Goal: Task Accomplishment & Management: Manage account settings

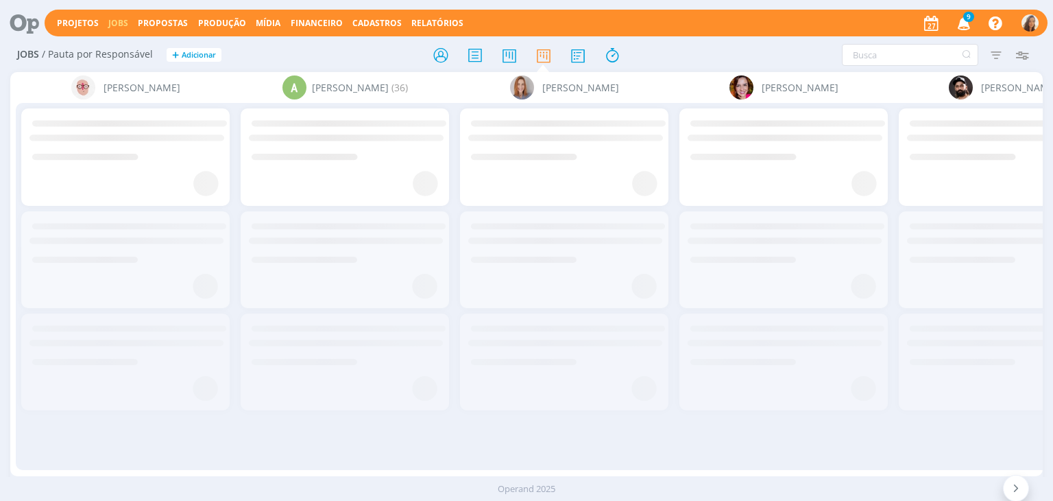
click at [968, 21] on span "9" at bounding box center [968, 17] width 11 height 10
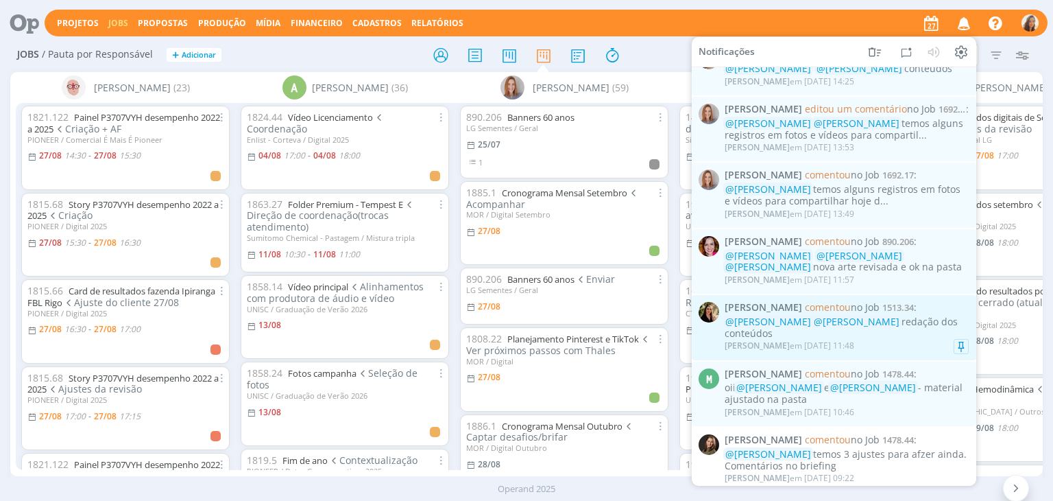
scroll to position [343, 0]
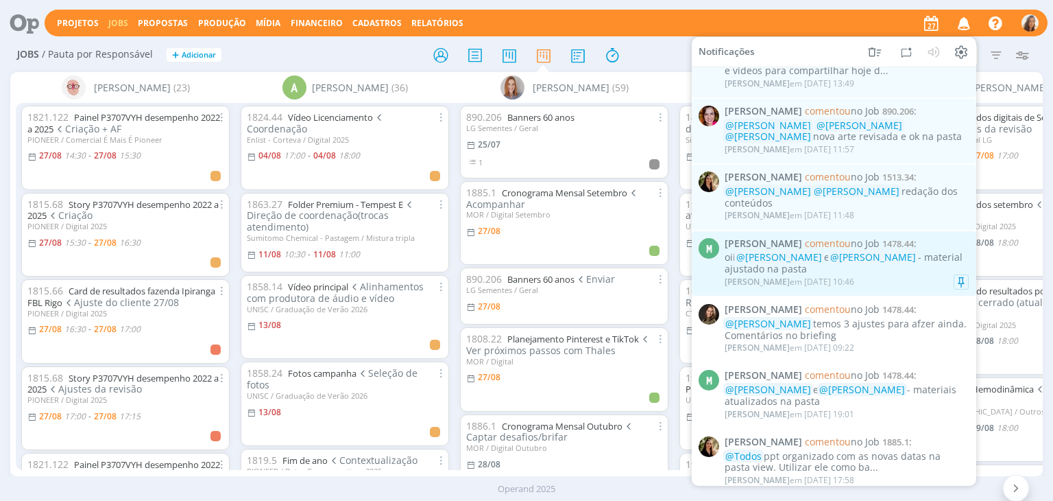
click at [922, 275] on div "Marcel Ali em 27/08 às 10:46" at bounding box center [847, 282] width 244 height 14
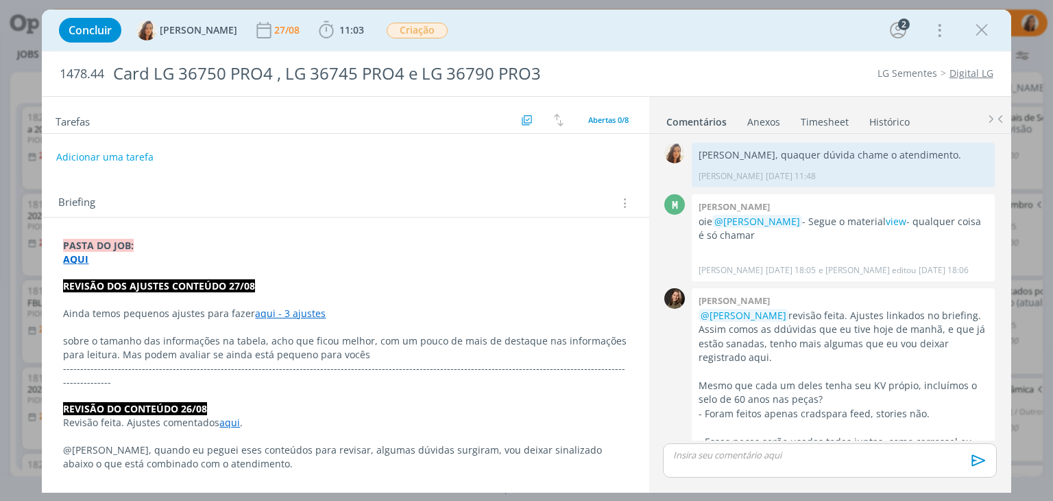
scroll to position [617, 0]
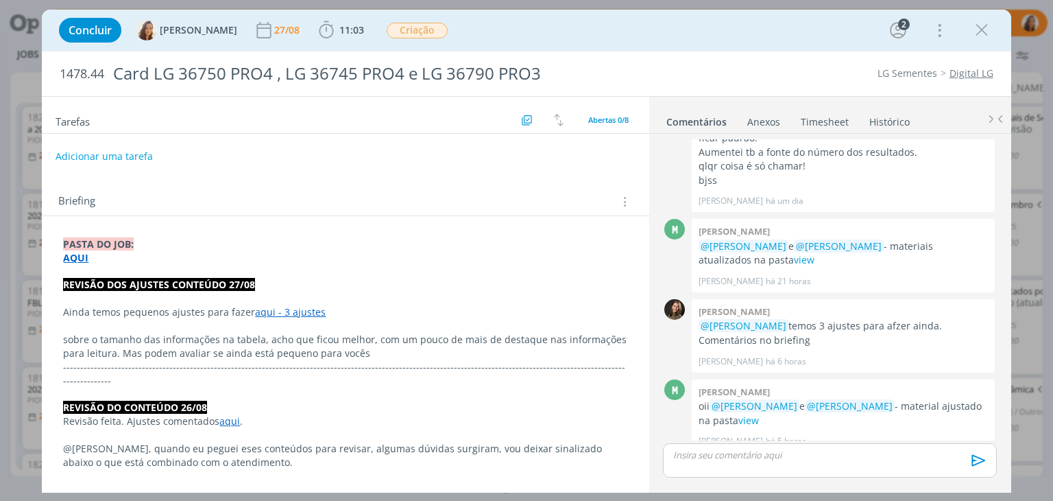
click at [121, 157] on button "Adicionar uma tarefa" at bounding box center [104, 156] width 97 height 23
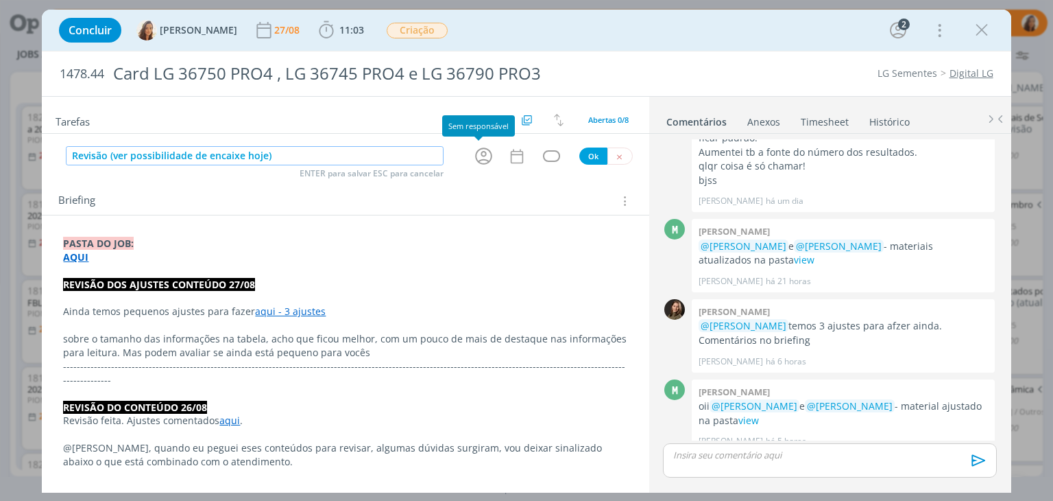
click at [487, 151] on icon "dialog" at bounding box center [483, 155] width 21 height 21
type input "Revisão (ver possibilidade de encaixe hoje)"
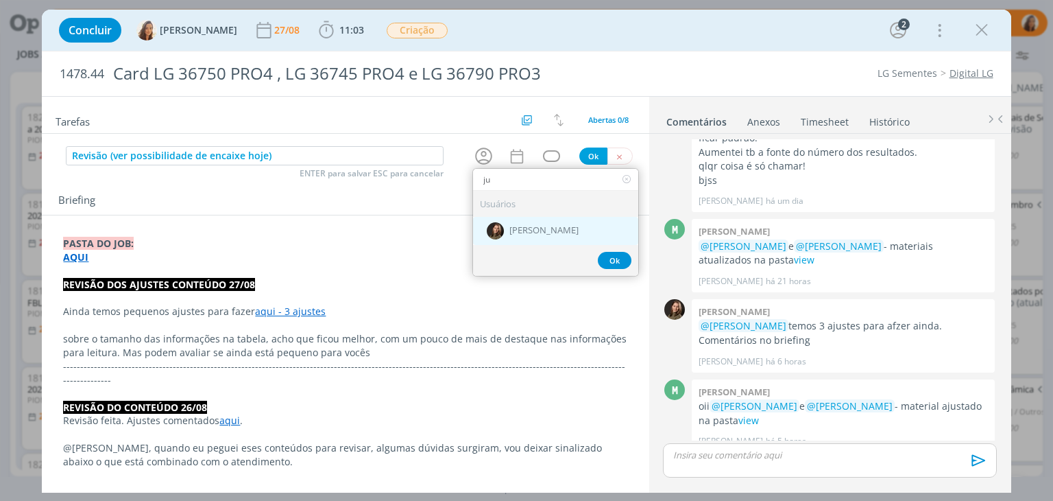
type input "ju"
click at [512, 229] on span "[PERSON_NAME]" at bounding box center [543, 231] width 69 height 11
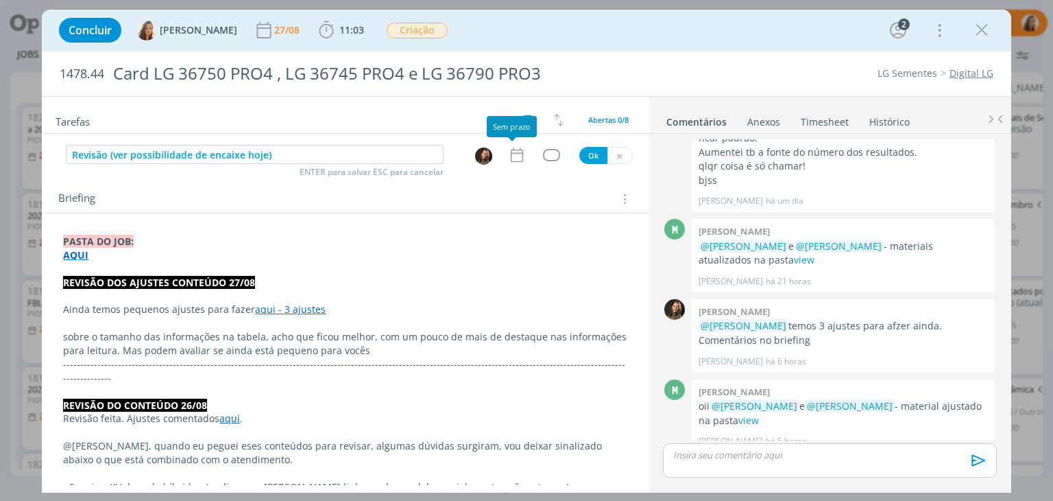
click at [508, 151] on icon "dialog" at bounding box center [517, 155] width 18 height 18
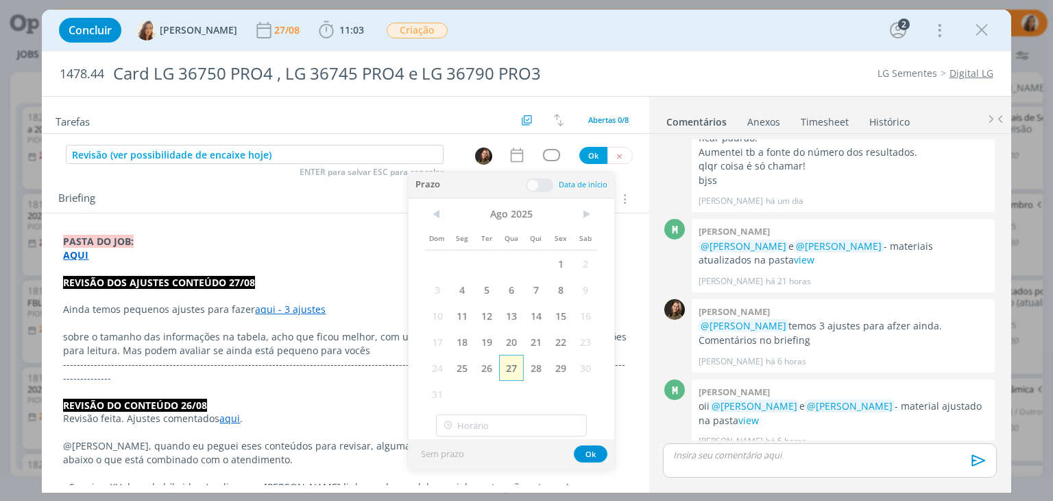
click at [509, 361] on span "27" at bounding box center [511, 368] width 25 height 26
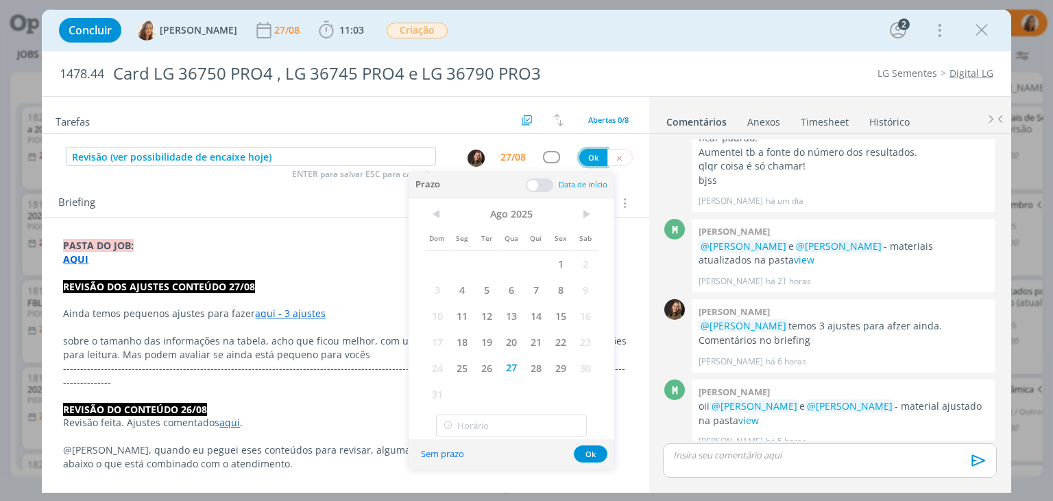
click at [592, 154] on button "Ok" at bounding box center [593, 157] width 28 height 17
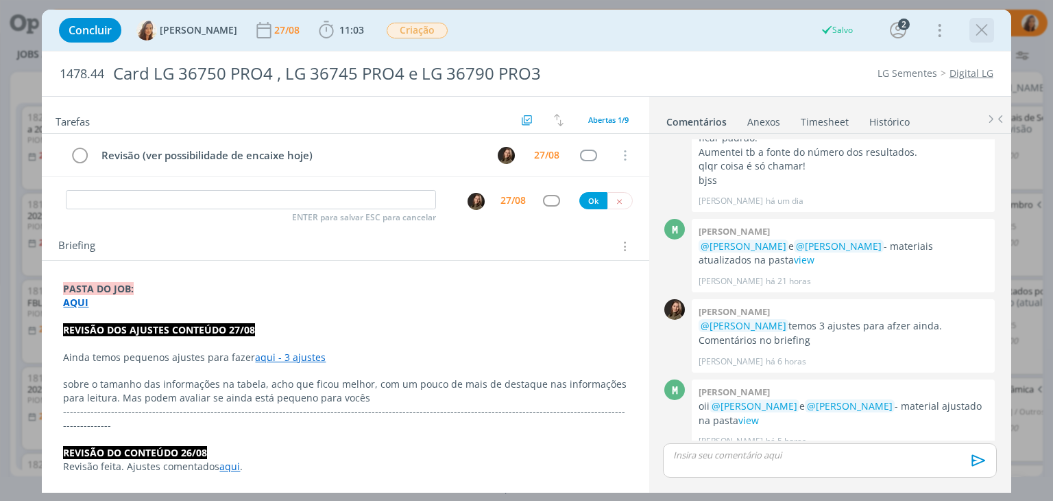
click at [983, 28] on icon "dialog" at bounding box center [982, 30] width 21 height 21
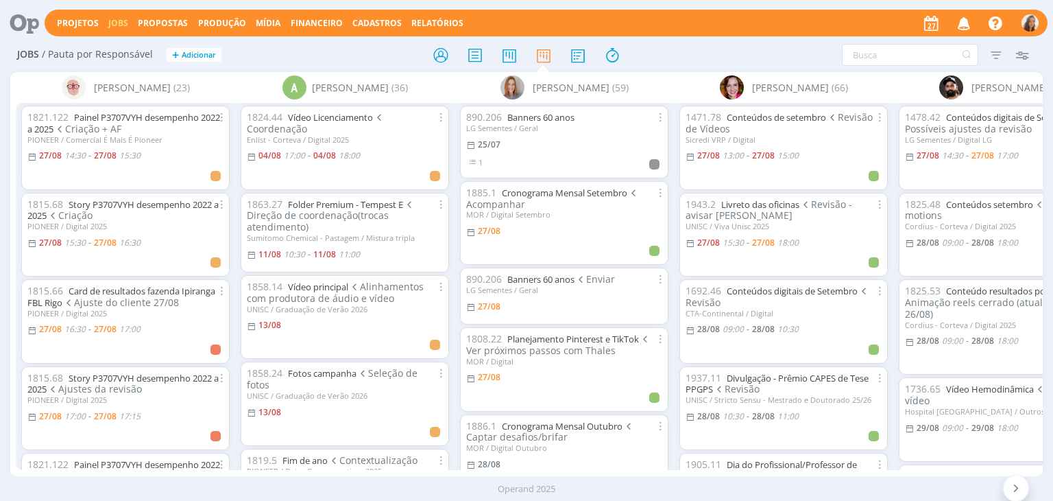
click at [968, 23] on icon "button" at bounding box center [964, 22] width 24 height 23
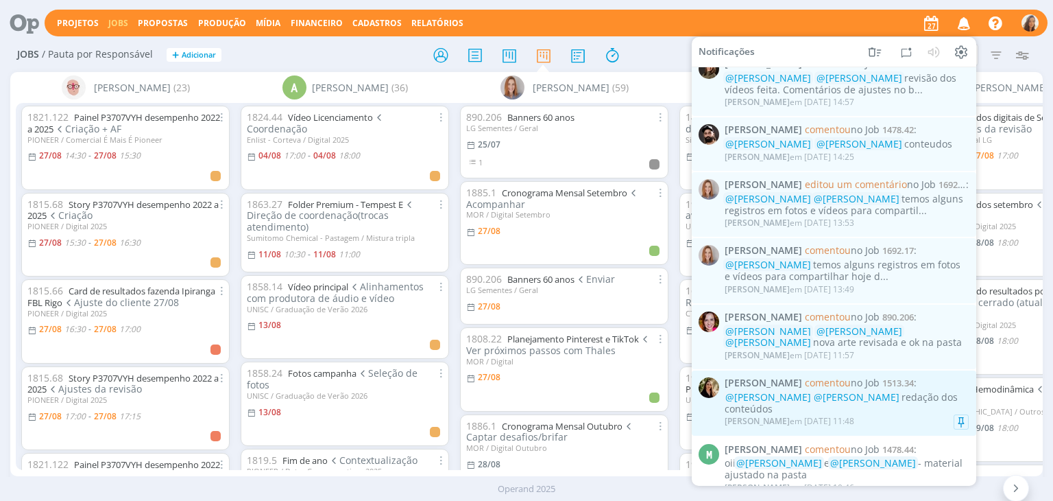
scroll to position [206, 0]
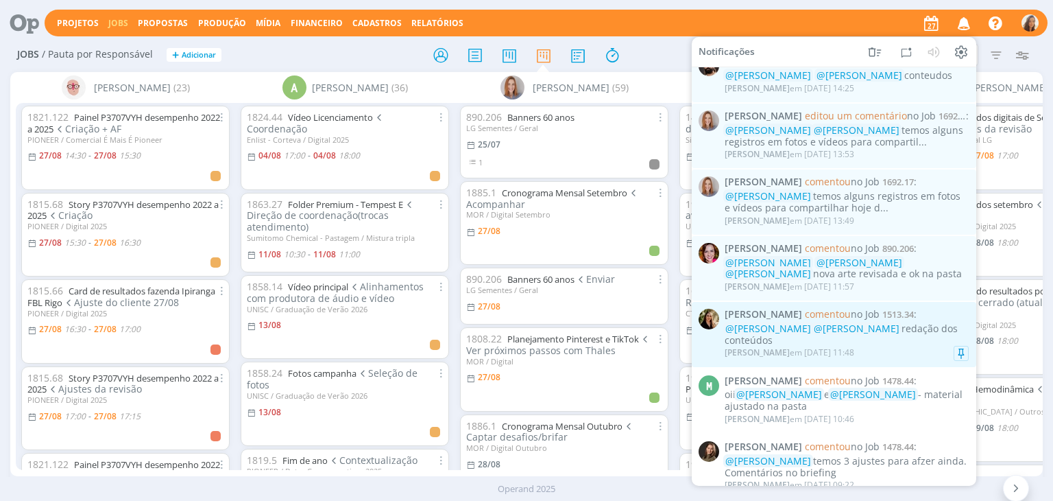
click at [885, 323] on div "@Vanessa Feron @Marcel Ali redação dos conteúdos" at bounding box center [847, 334] width 244 height 23
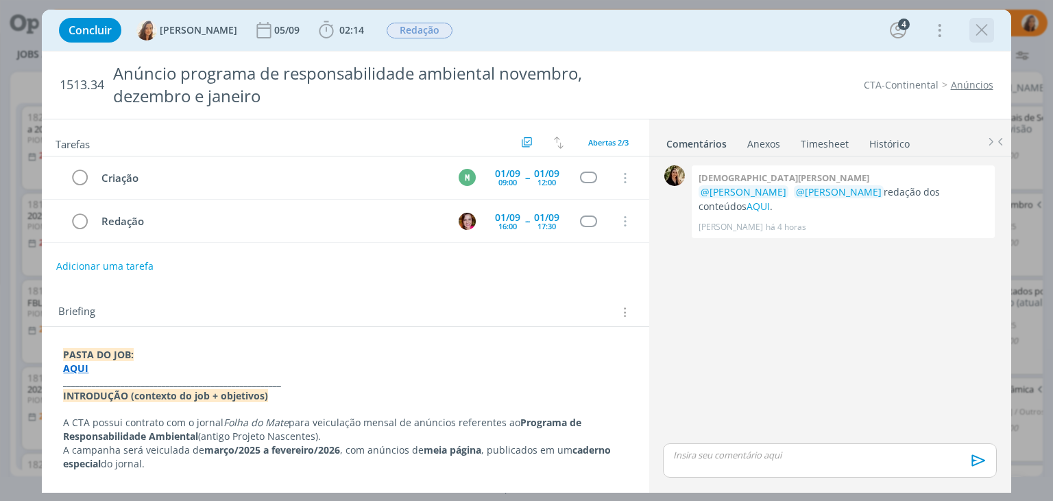
click at [989, 35] on icon "dialog" at bounding box center [982, 30] width 21 height 21
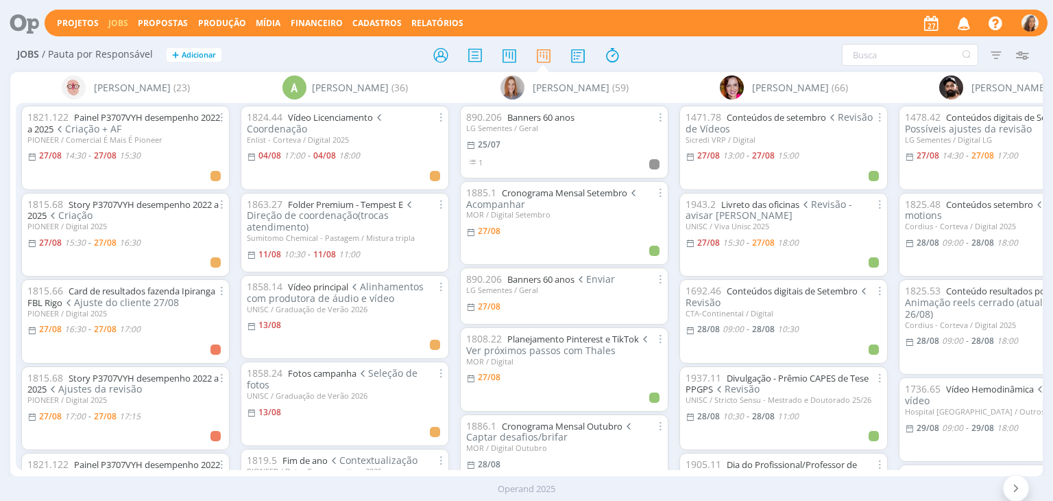
click at [963, 26] on icon "button" at bounding box center [964, 22] width 24 height 23
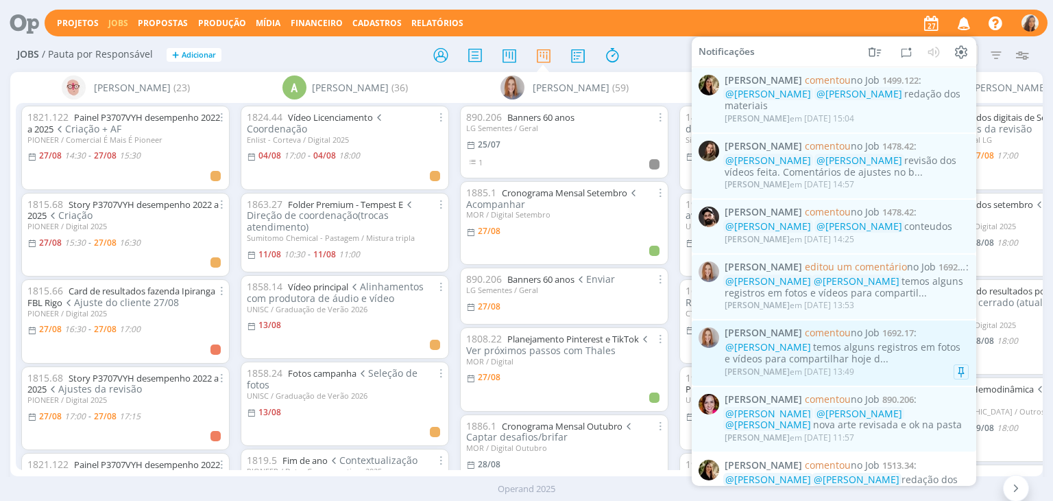
scroll to position [137, 0]
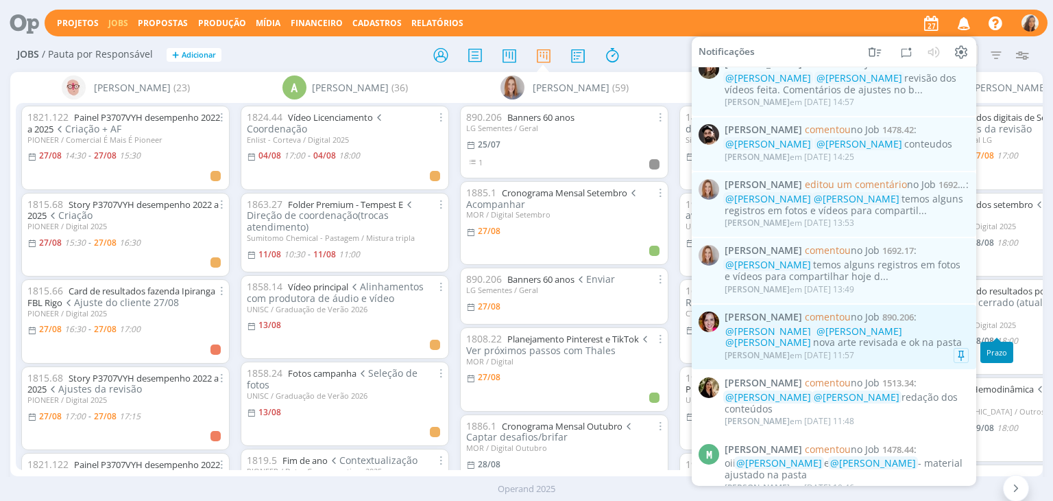
click at [924, 335] on div "@Marcel Ali @Amanda Oliveira @Vanessa Feron nova arte revisada e ok na pasta" at bounding box center [847, 336] width 244 height 23
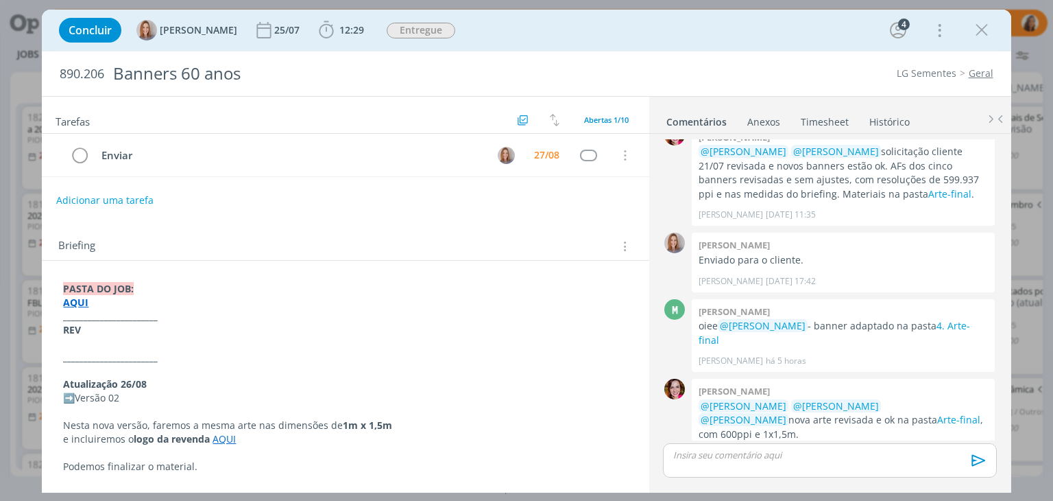
scroll to position [403, 0]
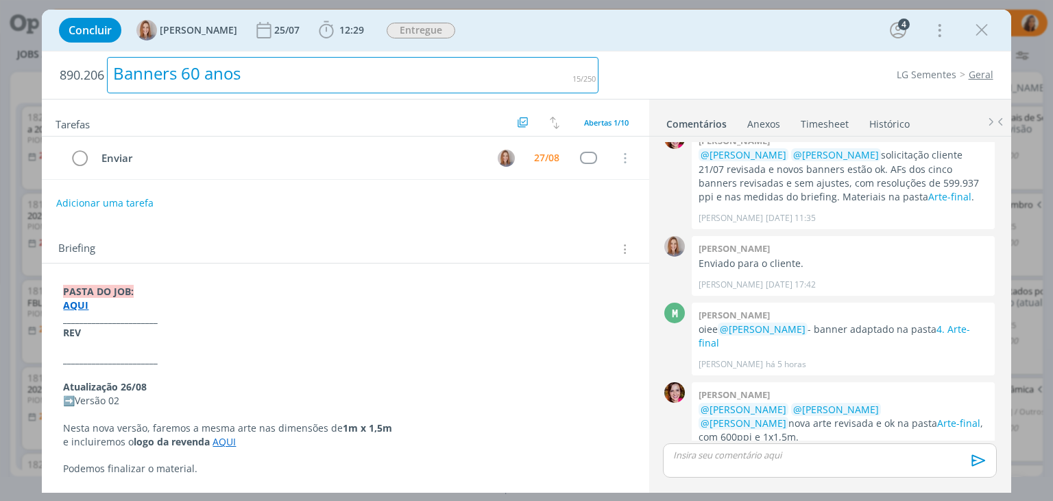
click at [205, 83] on div "Banners 60 anos" at bounding box center [353, 75] width 492 height 36
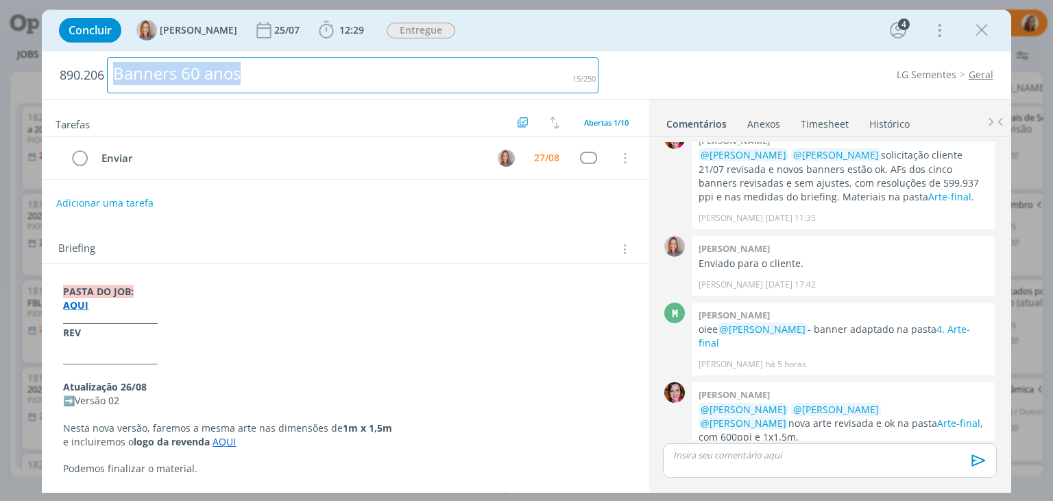
copy div "Banners 60 anos"
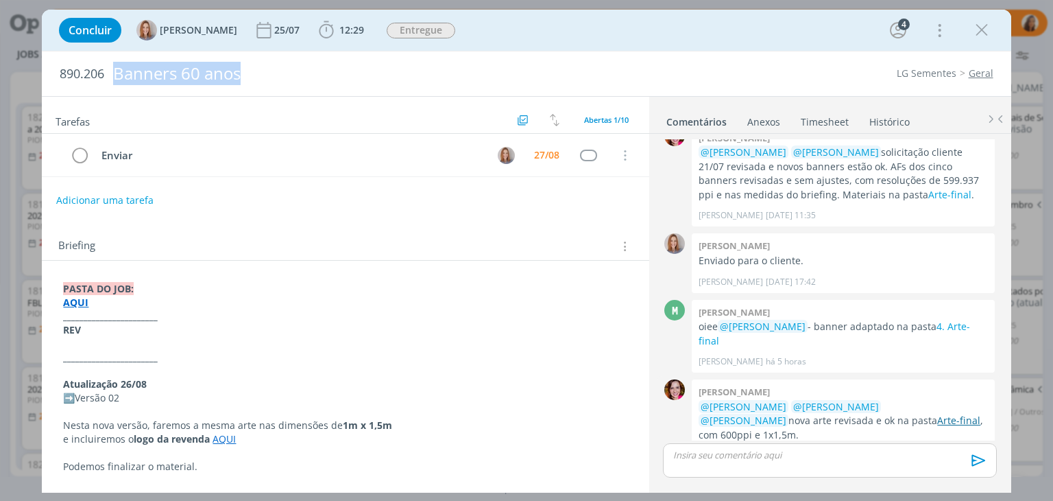
click at [937, 413] on link "Arte-final" at bounding box center [958, 419] width 43 height 13
click at [765, 453] on p "dialog" at bounding box center [829, 454] width 311 height 12
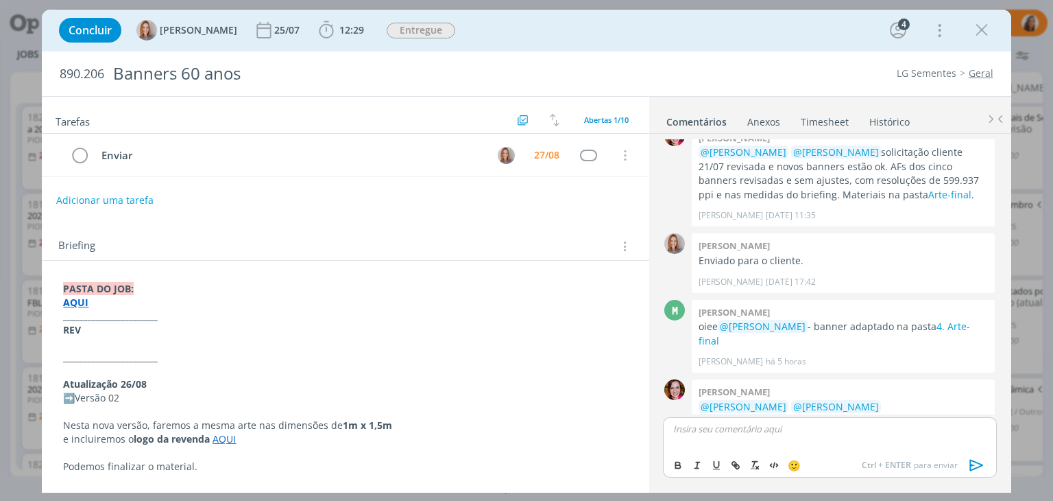
scroll to position [430, 0]
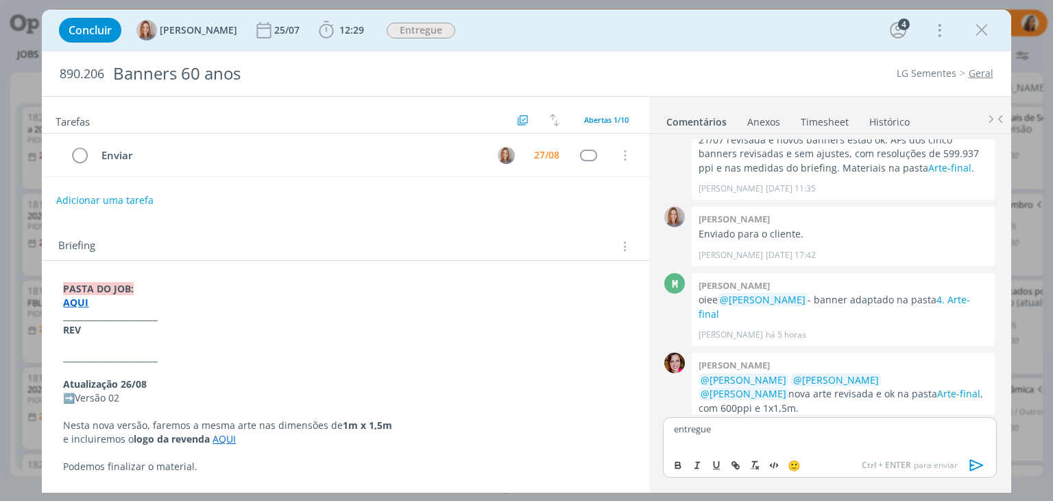
click at [972, 456] on icon "dialog" at bounding box center [977, 465] width 21 height 21
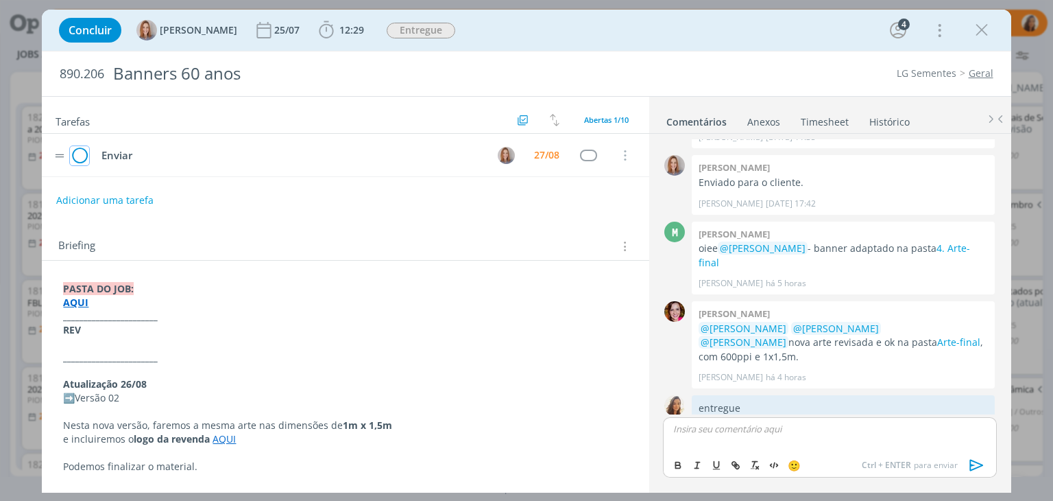
click at [77, 154] on icon "dialog" at bounding box center [79, 155] width 19 height 21
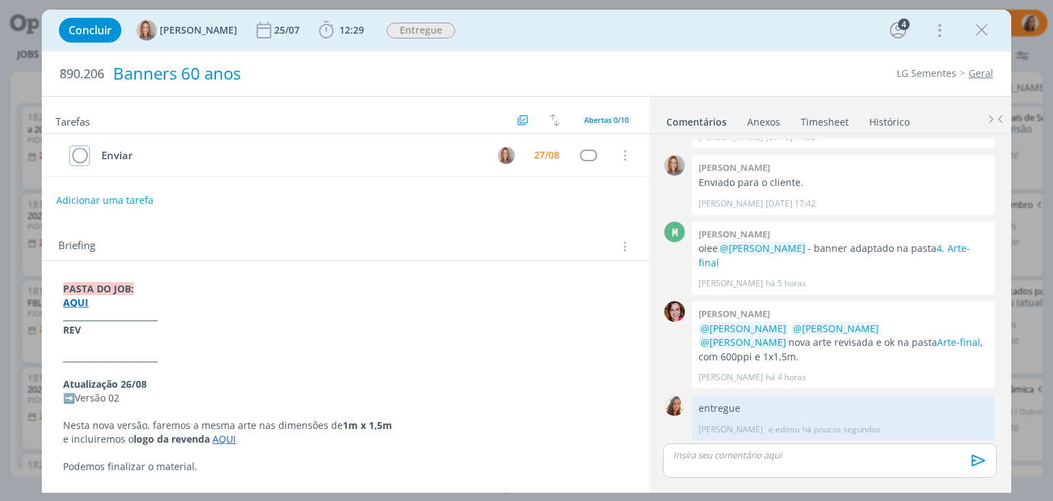
scroll to position [455, 0]
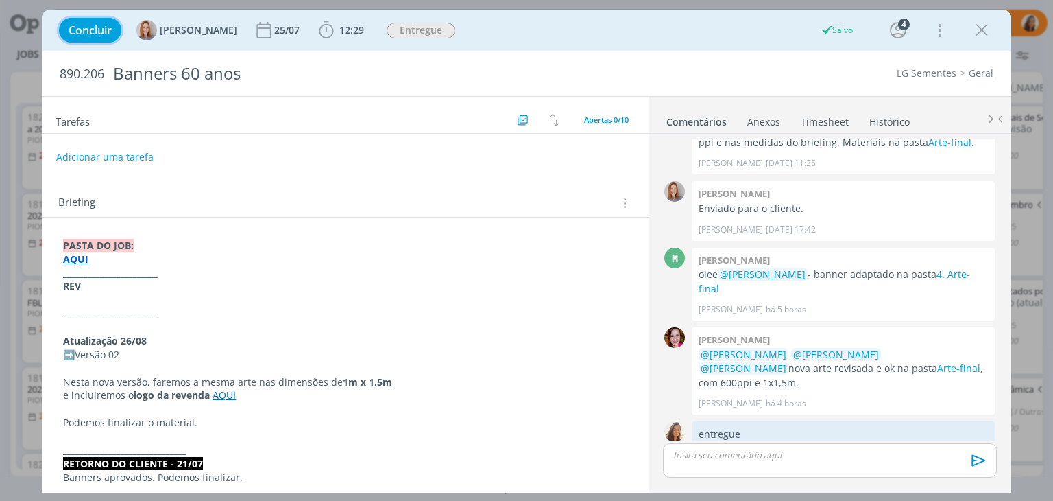
click at [103, 25] on span "Concluir" at bounding box center [90, 30] width 43 height 11
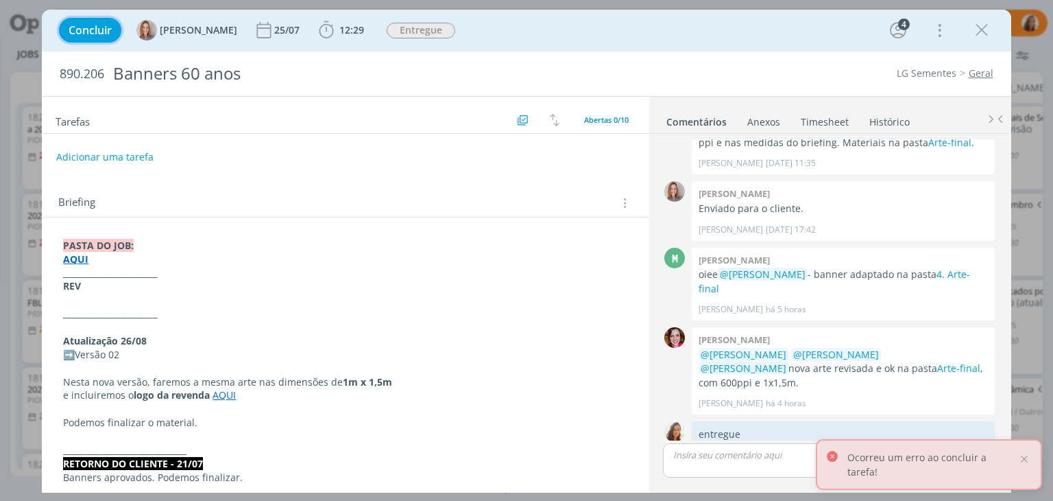
click at [106, 25] on span "Concluir" at bounding box center [90, 30] width 43 height 11
click at [100, 26] on span "Concluir" at bounding box center [90, 30] width 43 height 11
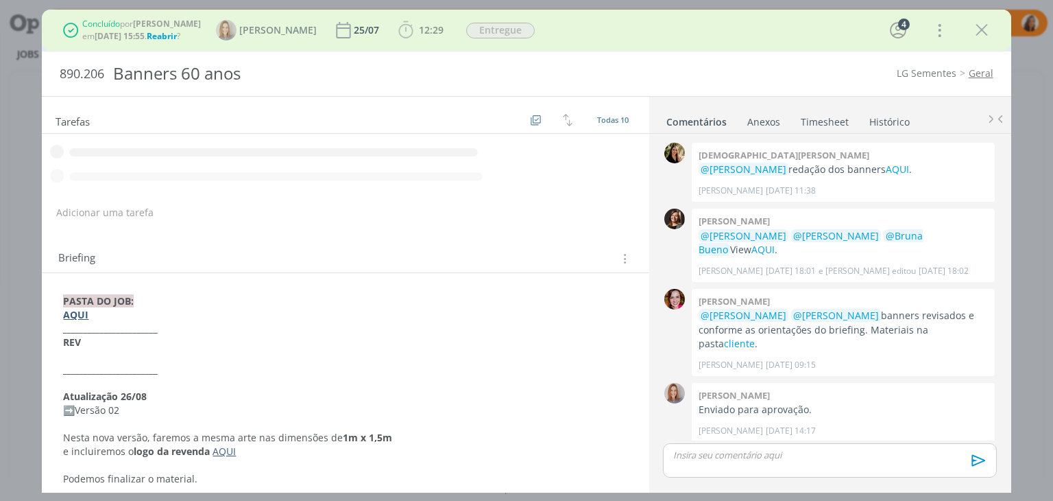
scroll to position [455, 0]
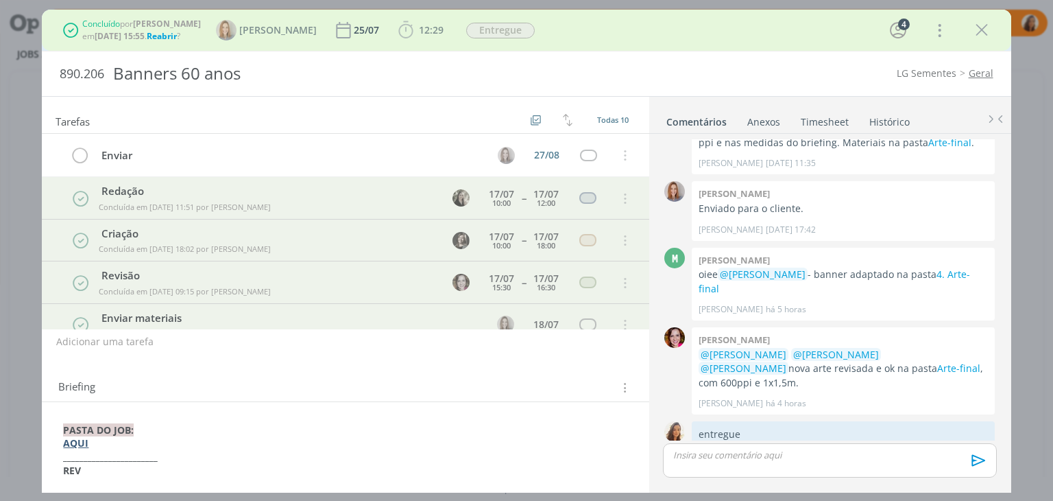
click at [985, 27] on icon "dialog" at bounding box center [982, 30] width 21 height 21
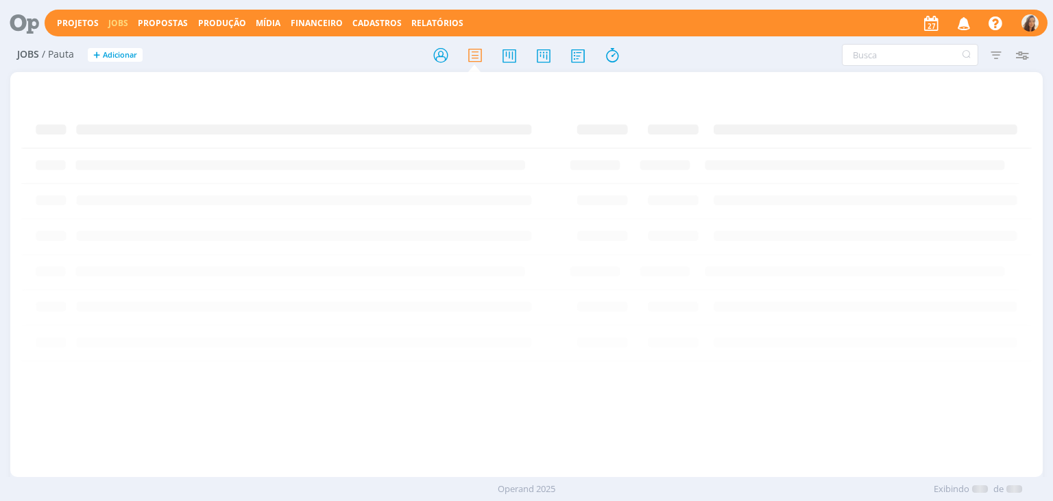
click at [967, 20] on icon "button" at bounding box center [964, 22] width 24 height 23
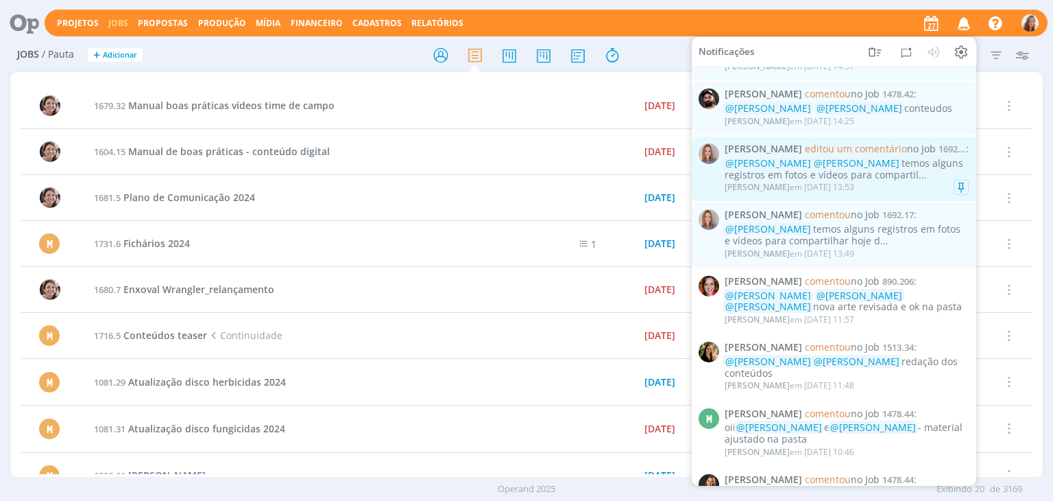
scroll to position [206, 0]
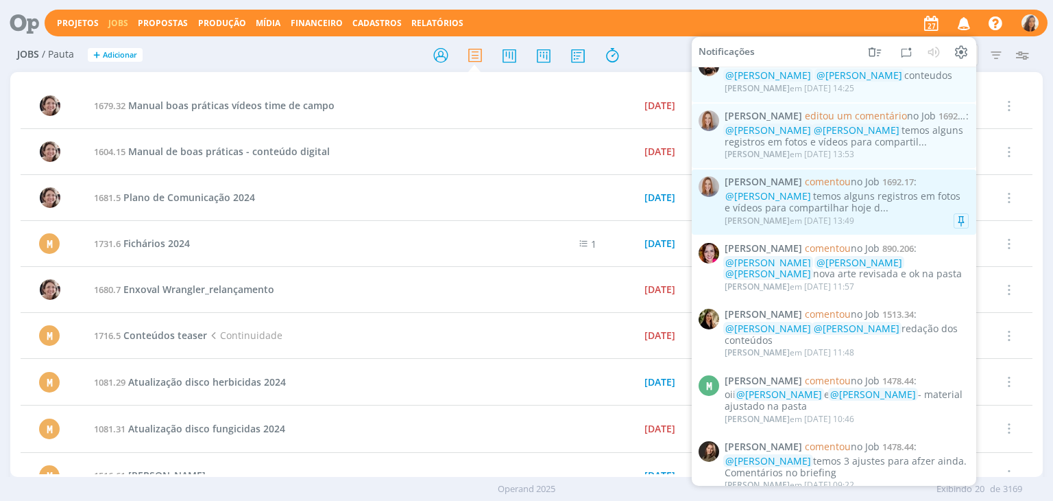
click at [881, 194] on div "@Sandriny Soares temos alguns registros em fotos e vídeos para compartilhar hoj…" at bounding box center [847, 202] width 244 height 23
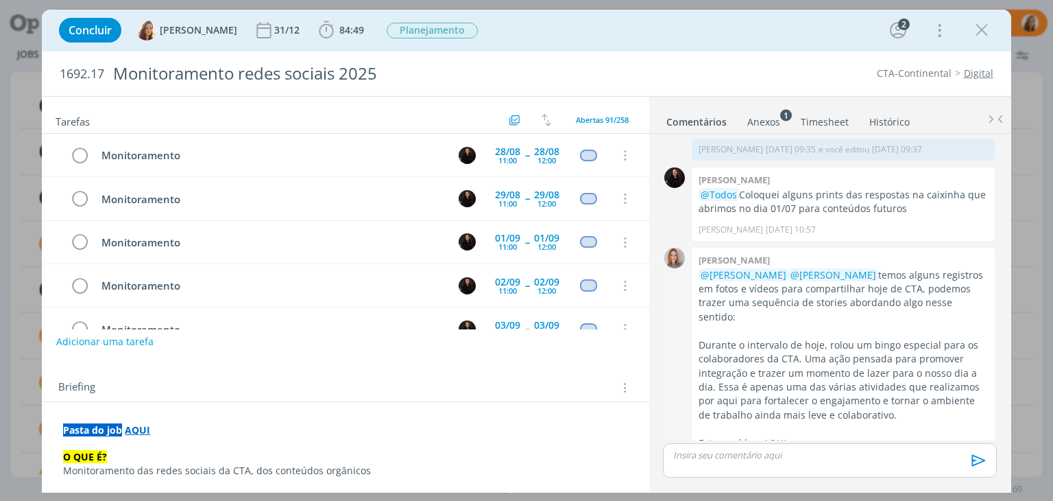
scroll to position [241, 0]
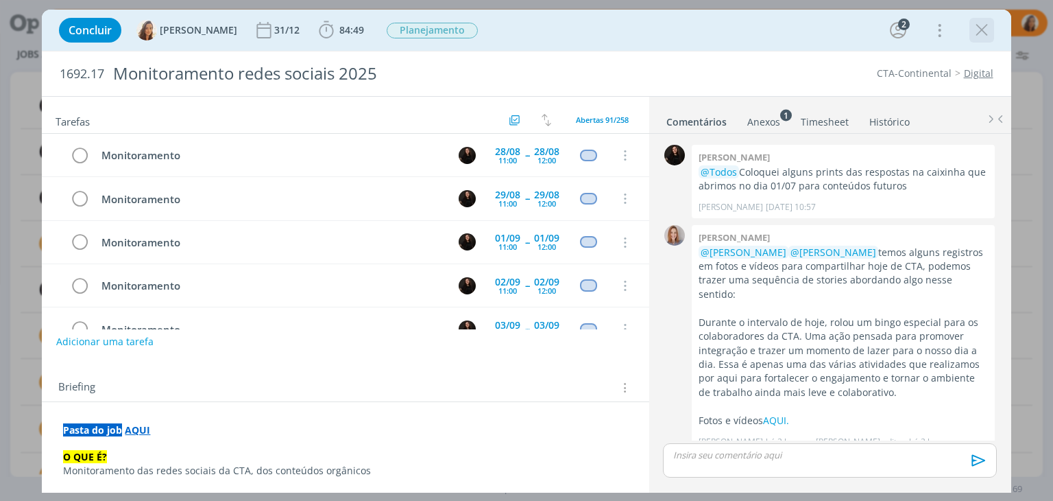
click at [980, 25] on icon "dialog" at bounding box center [982, 30] width 21 height 21
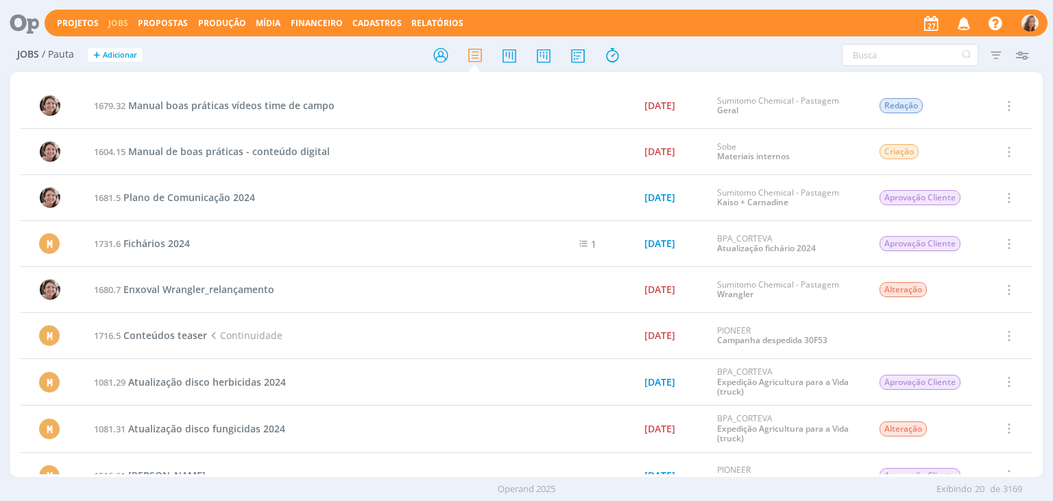
click at [962, 24] on icon "button" at bounding box center [964, 22] width 24 height 23
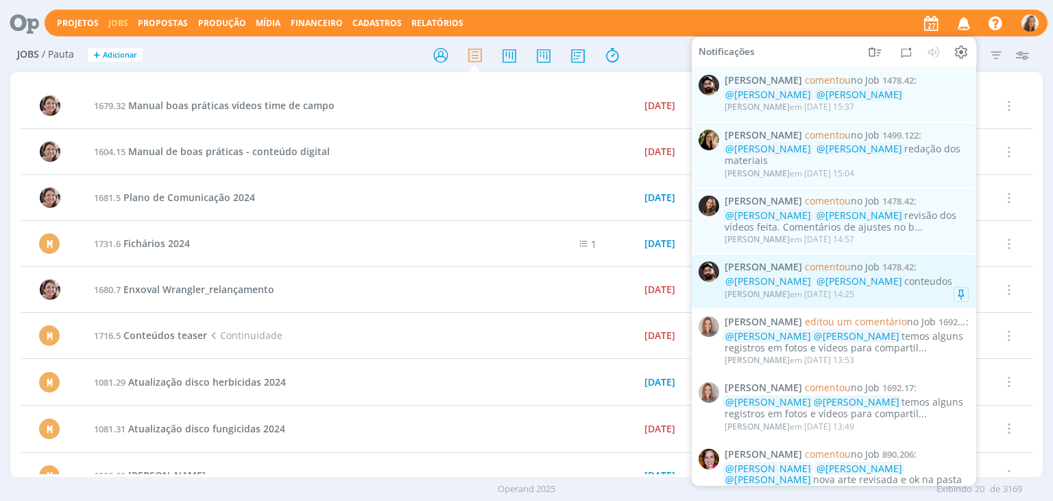
click at [920, 276] on div "@Vanessa Feron @Julia Abich conteudos" at bounding box center [847, 282] width 244 height 12
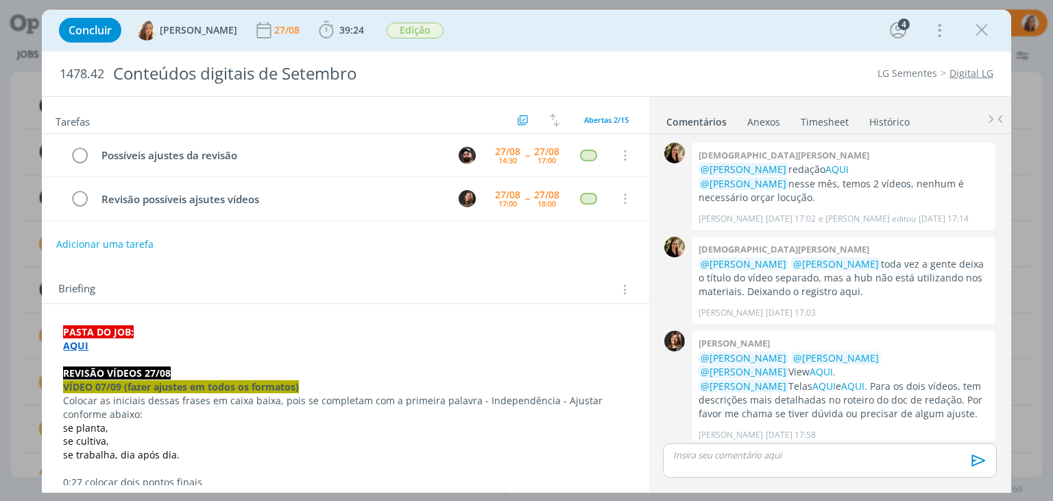
scroll to position [657, 0]
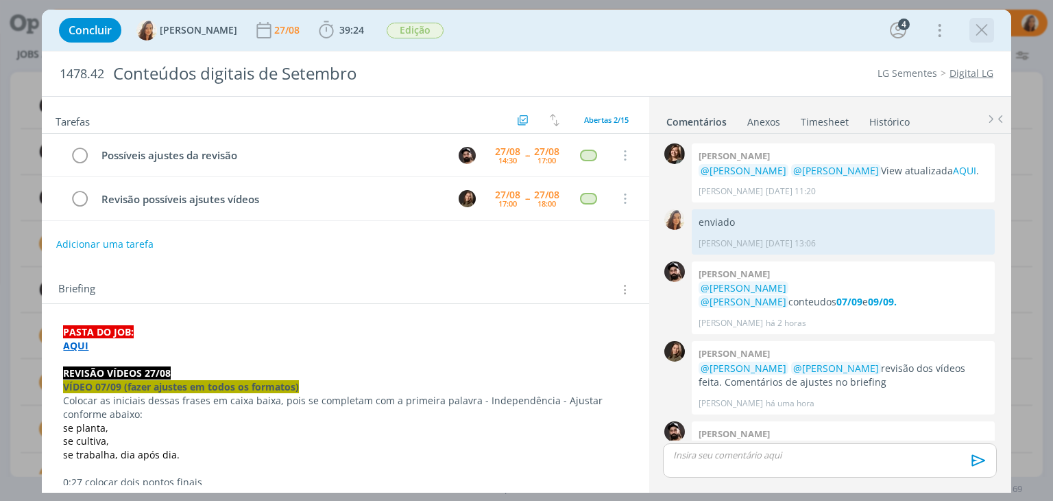
click at [982, 31] on icon "dialog" at bounding box center [982, 30] width 21 height 21
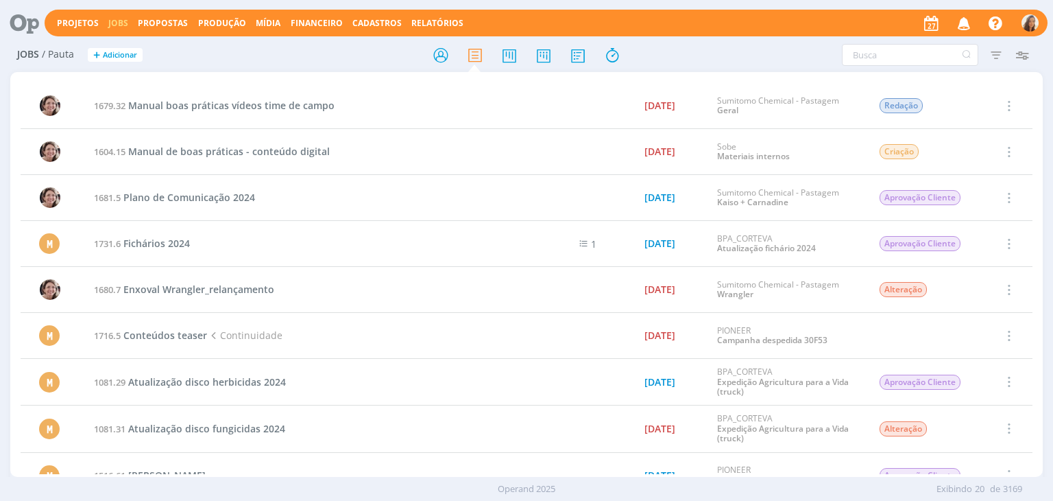
click at [968, 23] on icon "button" at bounding box center [964, 22] width 24 height 23
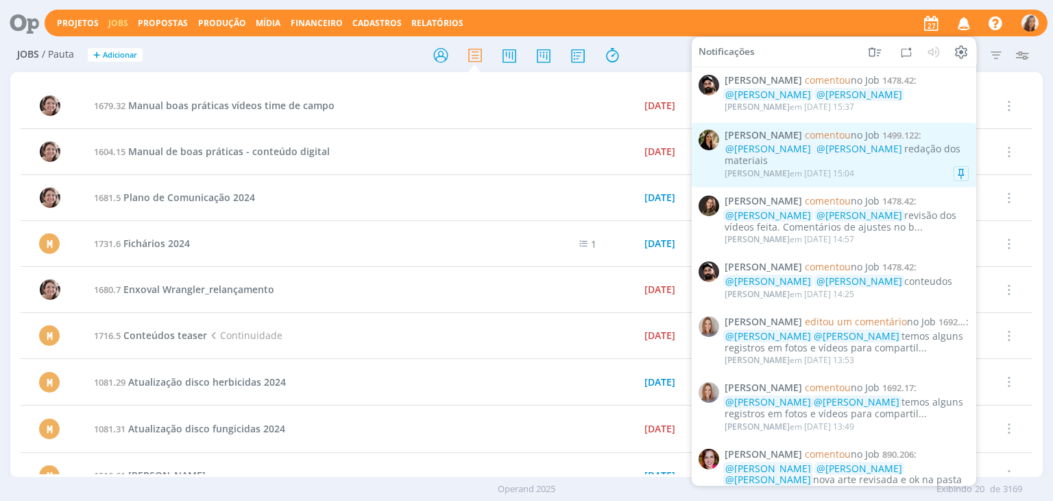
click at [939, 152] on div "@Marcel Ali @Vanessa Feron redação dos materiais" at bounding box center [847, 154] width 244 height 23
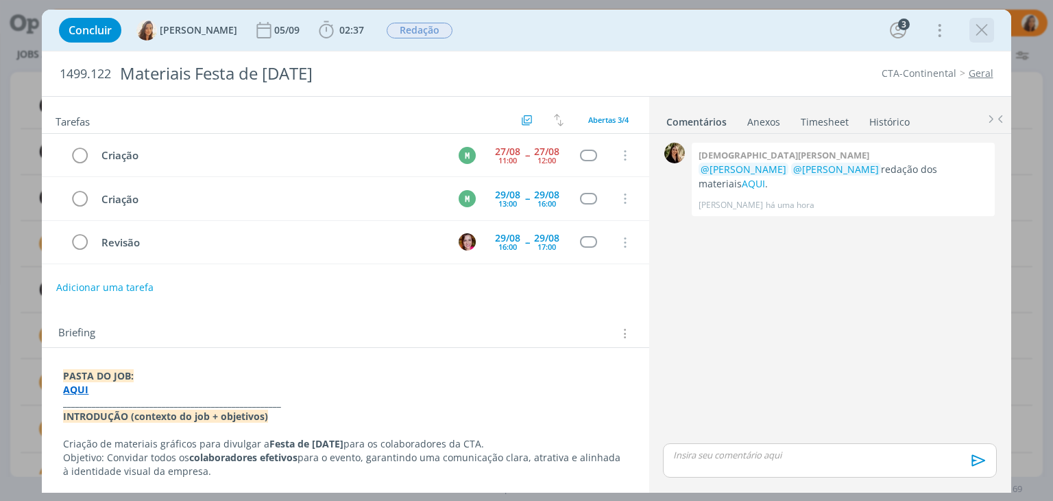
click at [980, 34] on icon "dialog" at bounding box center [982, 30] width 21 height 21
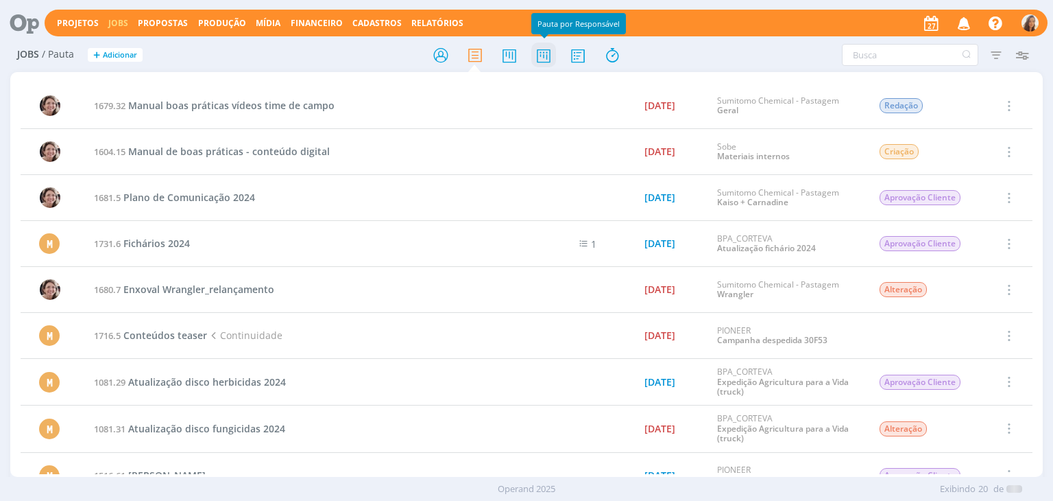
click at [538, 58] on icon at bounding box center [543, 55] width 25 height 27
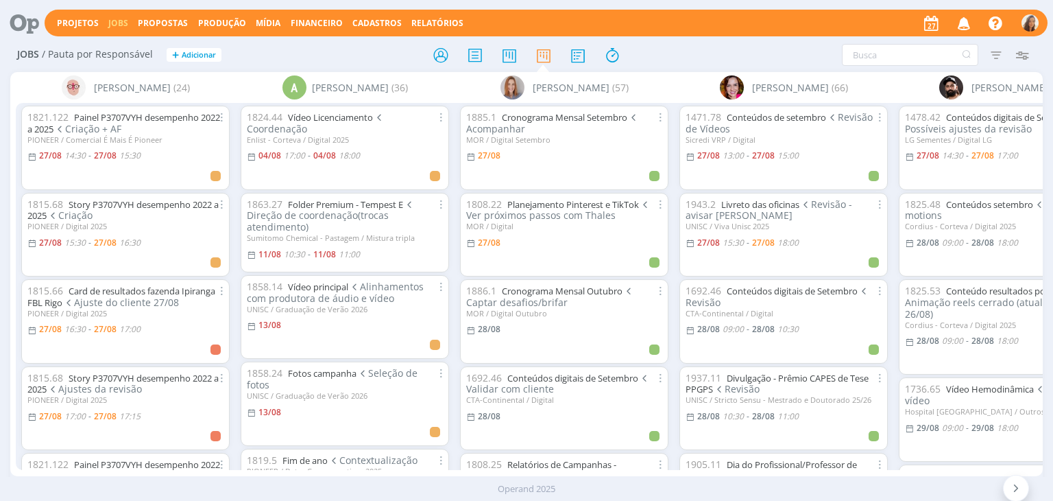
click at [722, 10] on div "Projetos Jobs Propostas Produção [GEOGRAPHIC_DATA] Financeiro Cadastros Relatór…" at bounding box center [546, 23] width 1003 height 27
click at [115, 16] on div "Projetos Jobs Propostas Produção [GEOGRAPHIC_DATA] Financeiro Cadastros Relatór…" at bounding box center [546, 23] width 1003 height 27
click at [115, 21] on link "Jobs" at bounding box center [118, 23] width 20 height 12
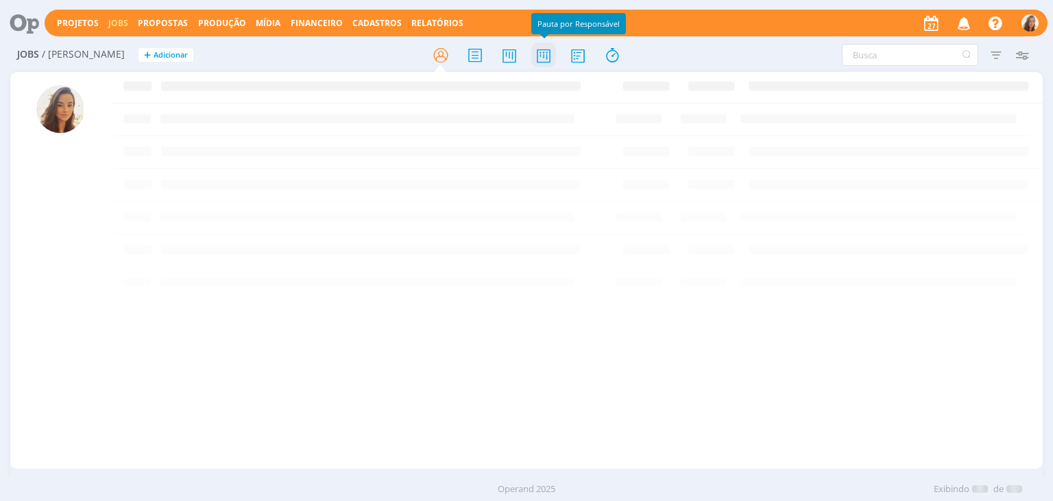
click at [555, 56] on icon at bounding box center [543, 55] width 25 height 27
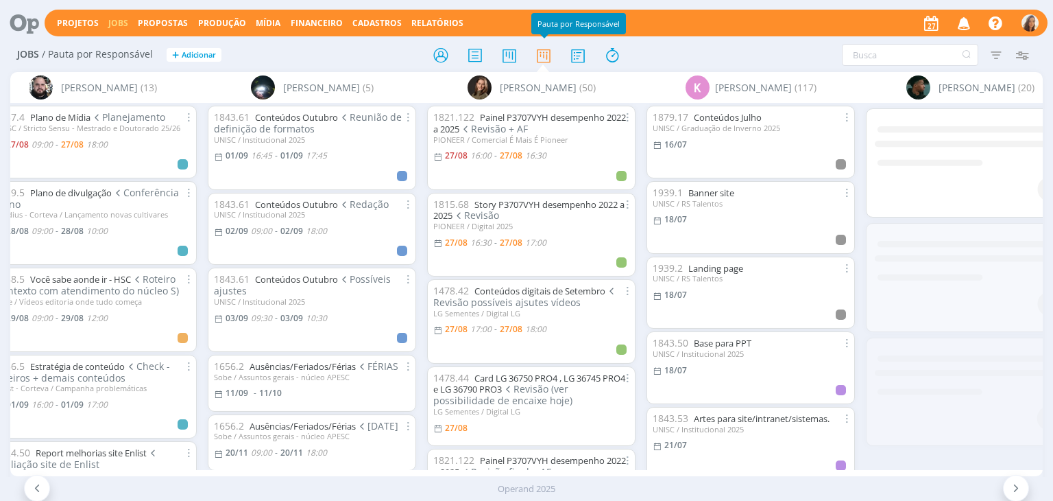
scroll to position [0, 2499]
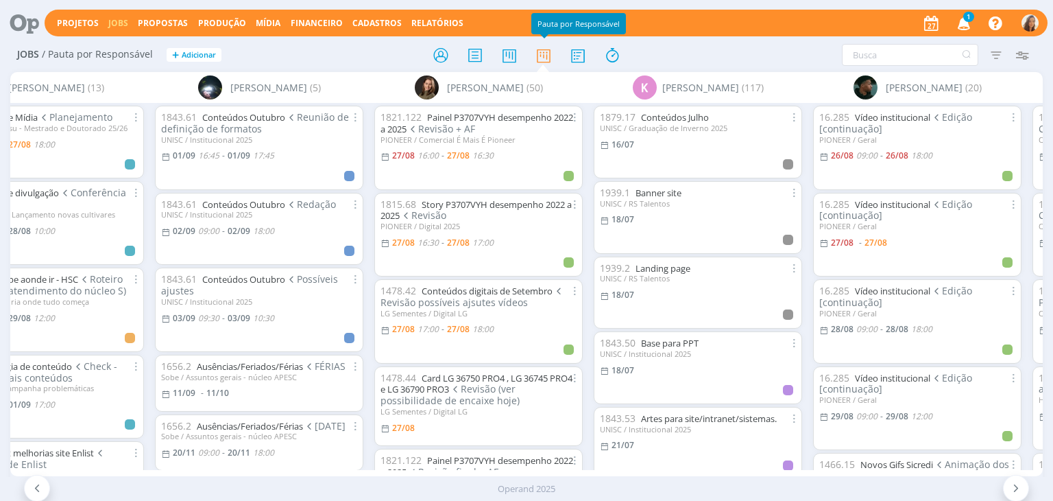
click at [970, 23] on icon "button" at bounding box center [964, 22] width 24 height 23
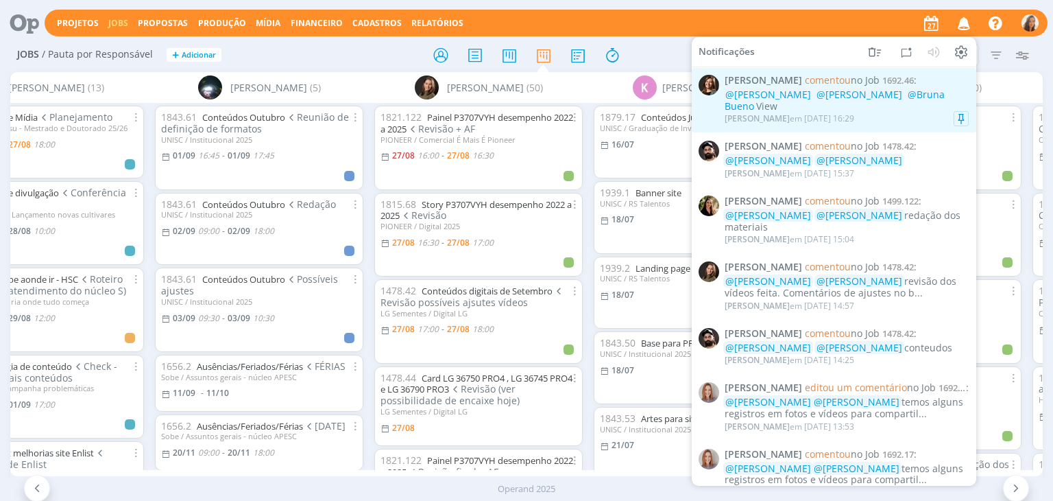
click at [900, 116] on div "[PERSON_NAME] em [DATE] 16:29" at bounding box center [847, 119] width 244 height 14
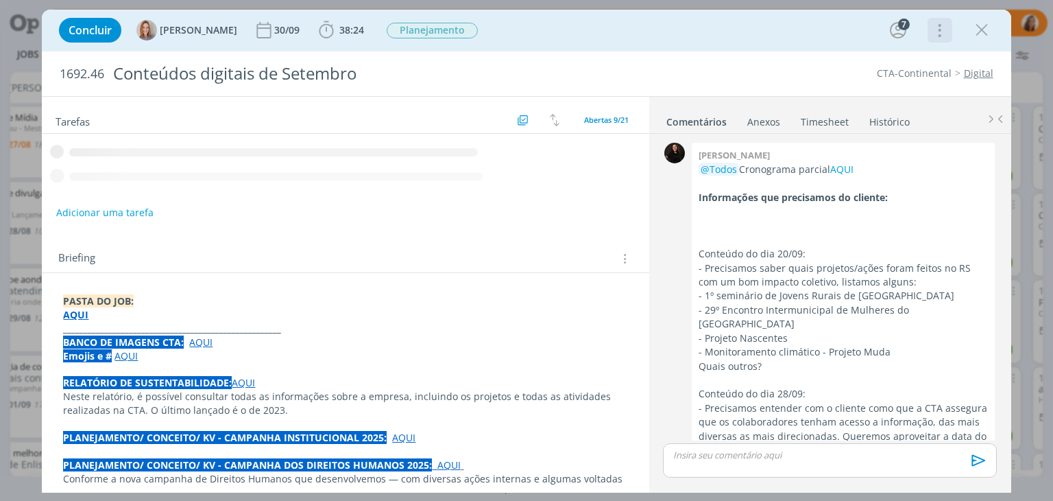
scroll to position [1541, 0]
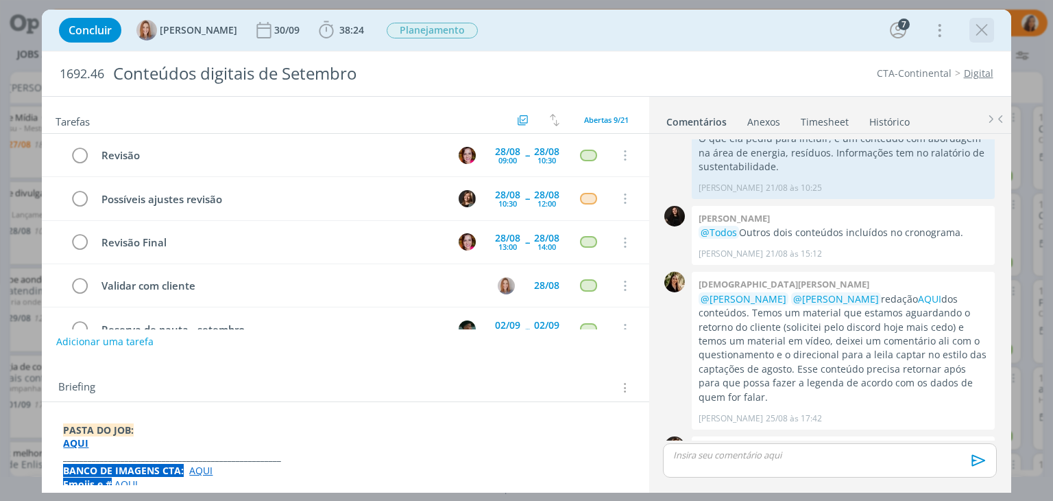
click at [975, 27] on icon "dialog" at bounding box center [982, 30] width 21 height 21
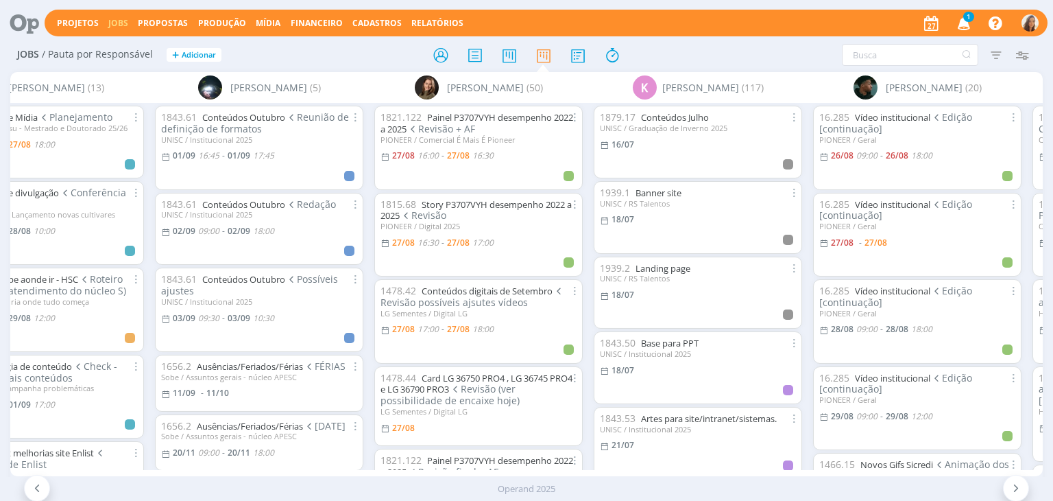
click at [973, 29] on icon "button" at bounding box center [964, 22] width 24 height 23
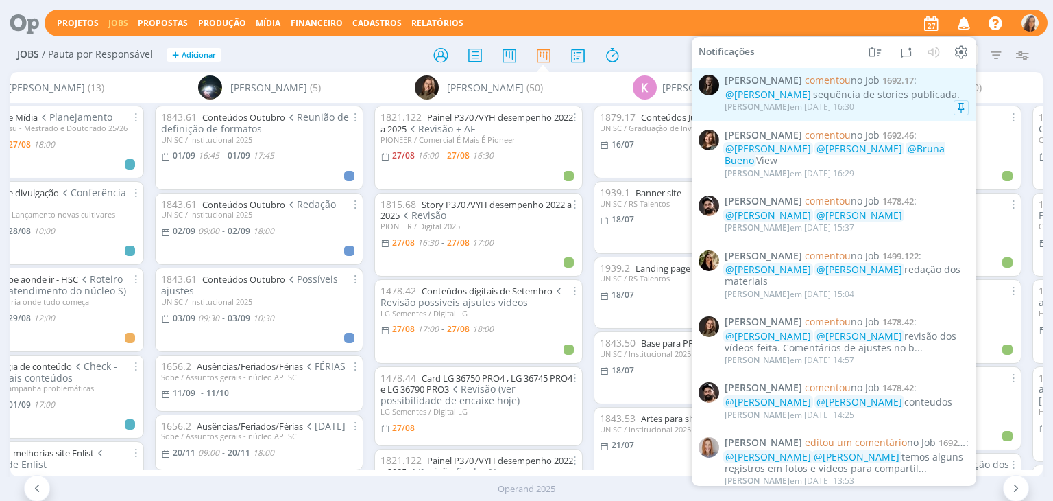
click at [891, 108] on div "Natalia Gass em 27/08 às 16:30" at bounding box center [847, 107] width 244 height 14
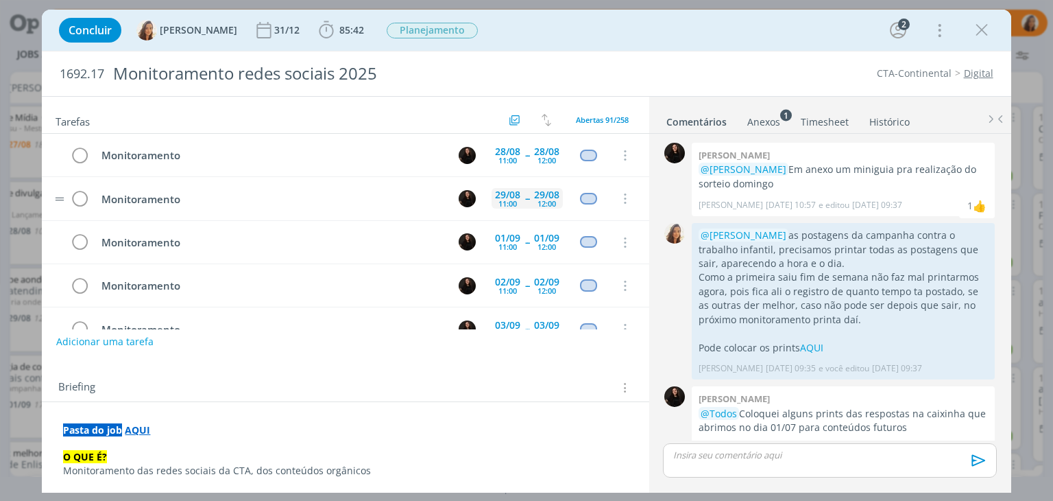
scroll to position [307, 0]
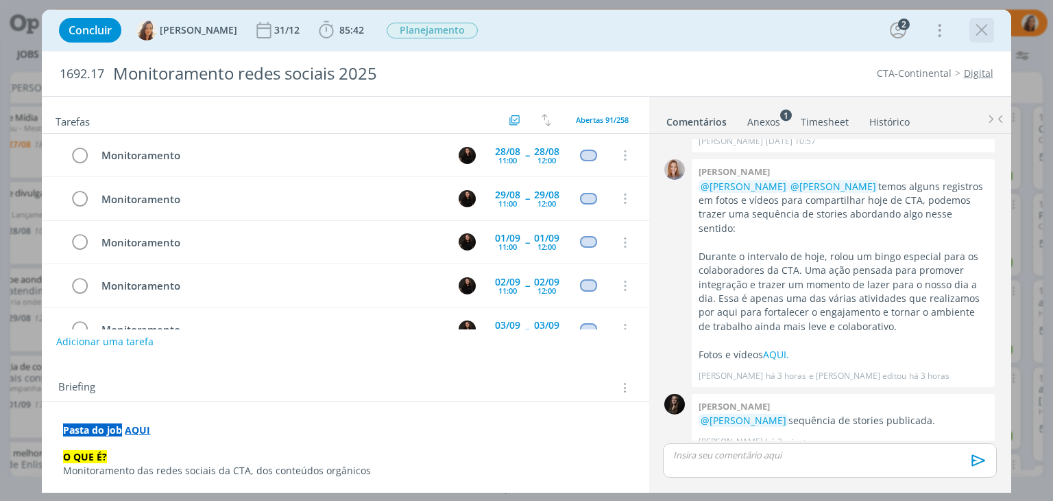
click at [987, 29] on icon "dialog" at bounding box center [982, 30] width 21 height 21
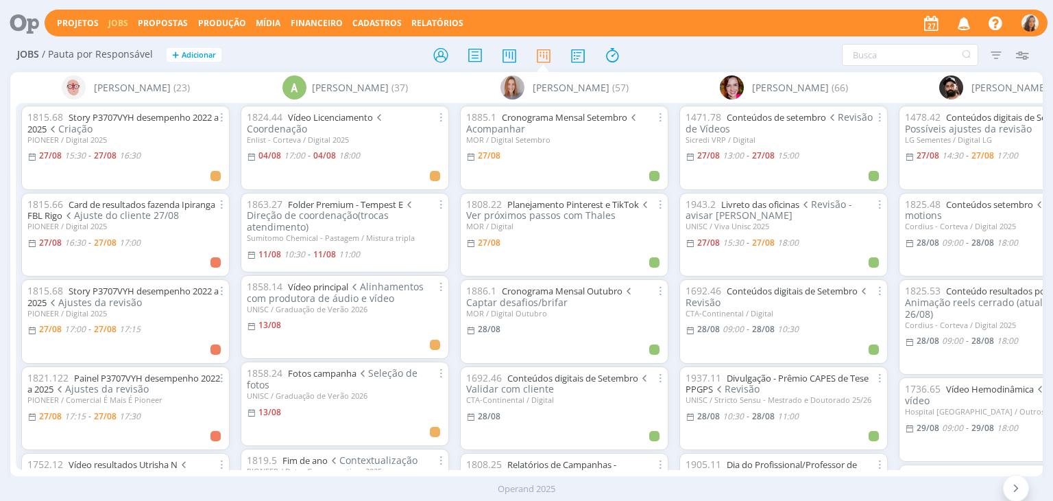
click at [22, 15] on icon at bounding box center [19, 23] width 28 height 27
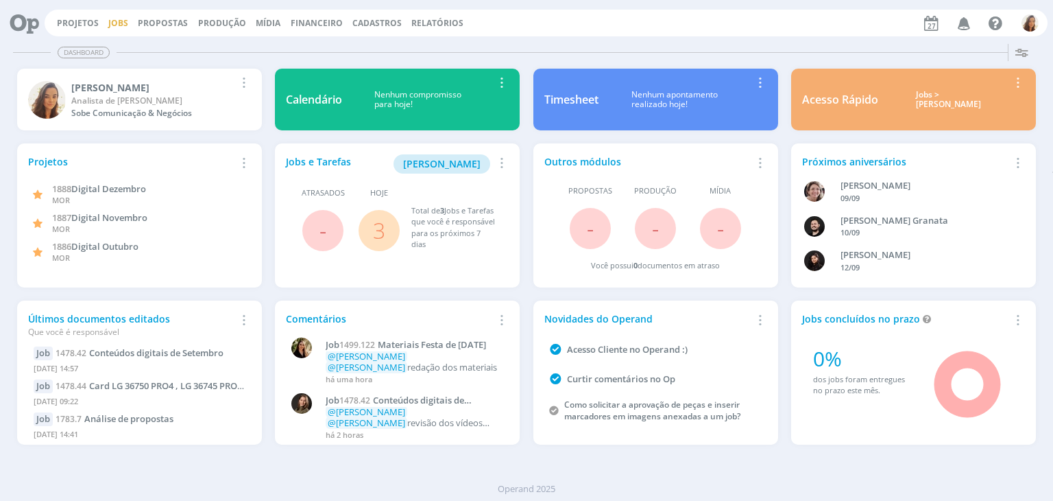
click at [123, 23] on link "Jobs" at bounding box center [118, 23] width 20 height 12
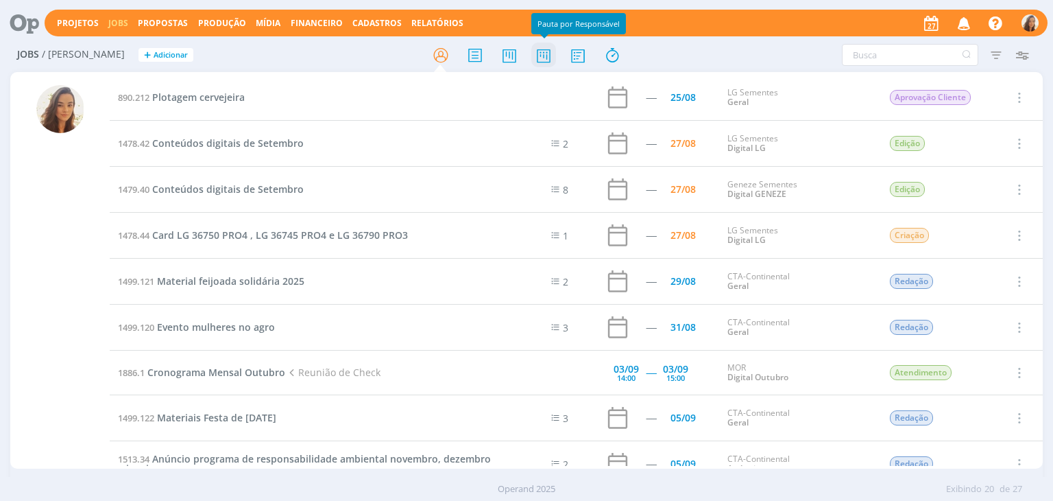
click at [547, 45] on icon at bounding box center [543, 55] width 25 height 27
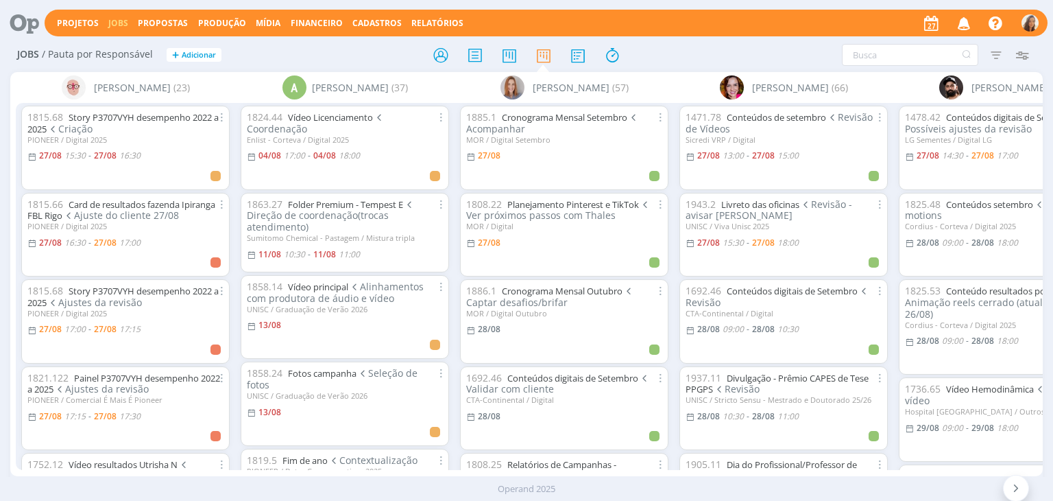
click at [740, 39] on div "Jobs / Pauta por Responsável + Adicionar Filtrar Filtrar Limpar Tipo Jobs e Tar…" at bounding box center [526, 55] width 1032 height 34
click at [965, 12] on icon "button" at bounding box center [964, 22] width 24 height 23
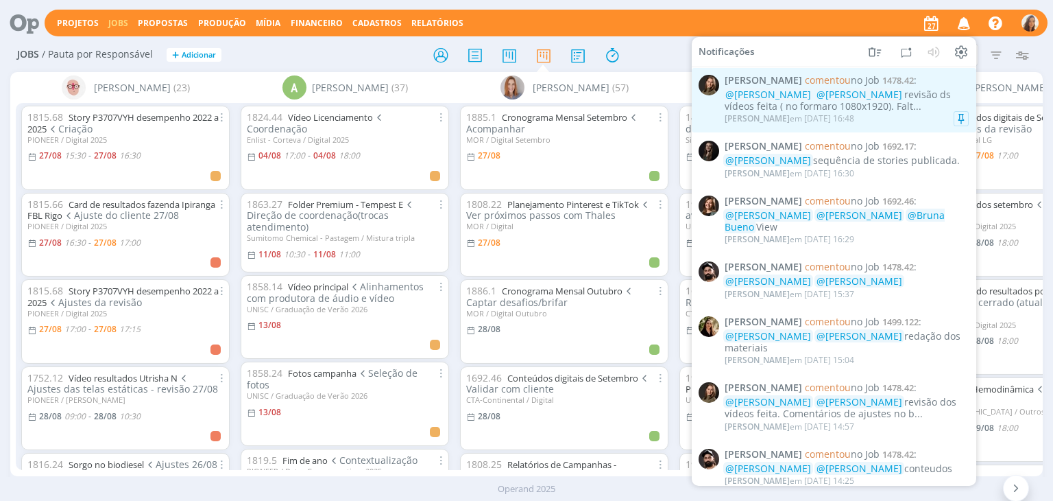
click at [908, 95] on div "@Vanessa Feron @Bruno Gassen revisão ds vídeos feita ( no formaro 1080x1920). F…" at bounding box center [847, 100] width 244 height 23
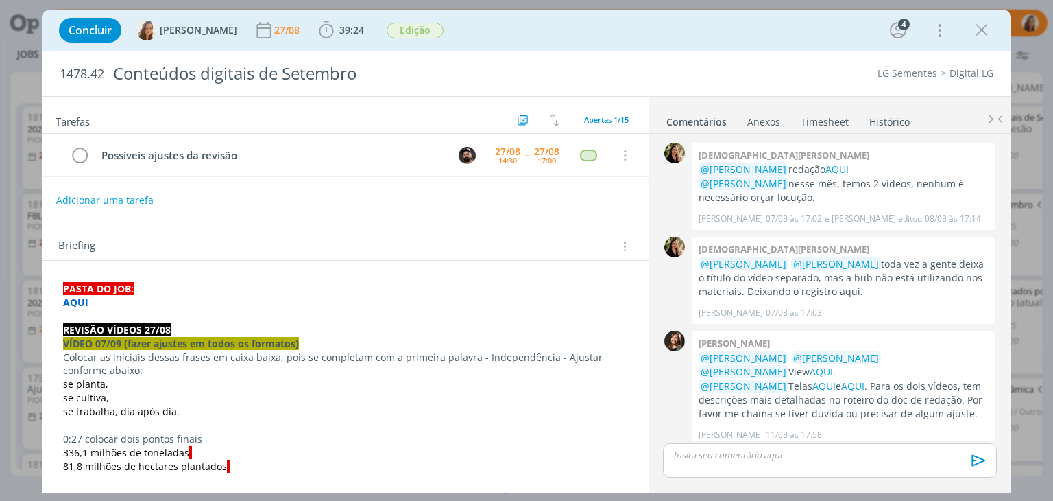
scroll to position [779, 0]
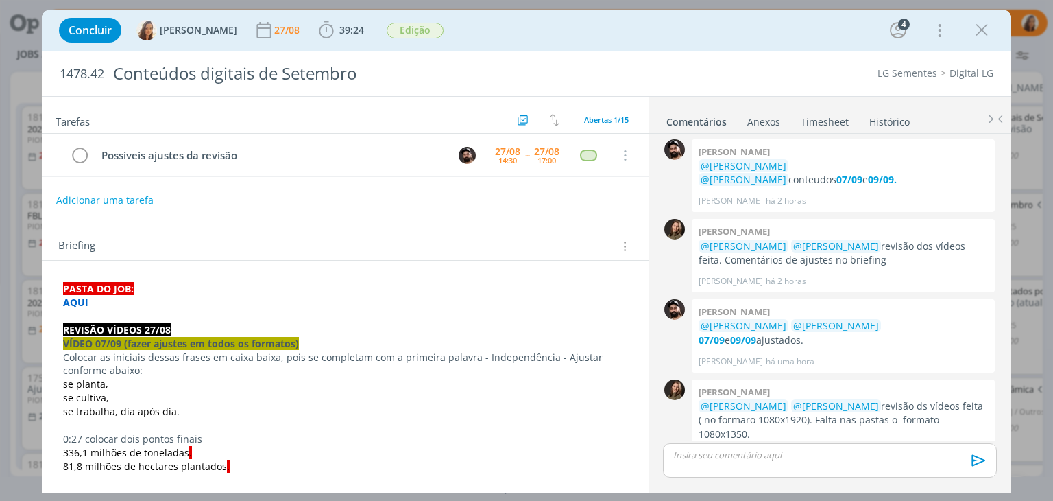
drag, startPoint x: 272, startPoint y: 248, endPoint x: 278, endPoint y: 240, distance: 10.2
click at [274, 248] on div "Briefing Briefings Predefinidos Versões do Briefing Ver Briefing do Projeto" at bounding box center [346, 246] width 577 height 18
click at [464, 227] on div "Briefing Briefings Predefinidos Versões do Briefing Ver Briefing do Projeto" at bounding box center [345, 242] width 607 height 37
click at [980, 30] on icon "dialog" at bounding box center [982, 30] width 21 height 21
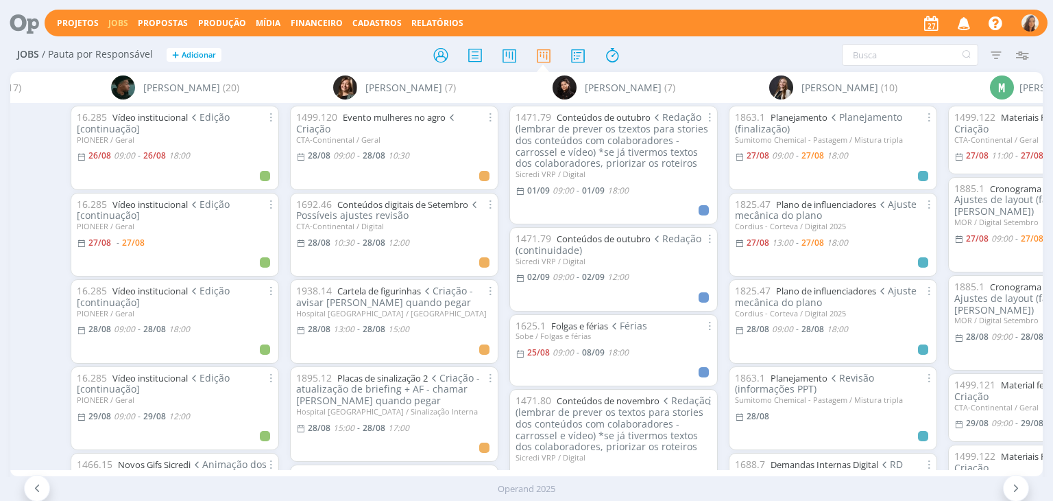
scroll to position [0, 3658]
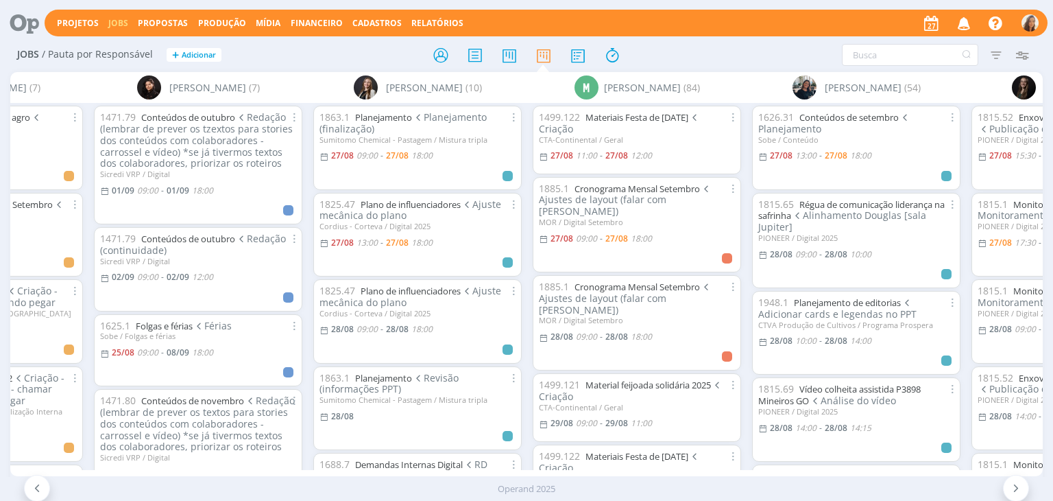
click at [115, 26] on link "Jobs" at bounding box center [118, 23] width 20 height 12
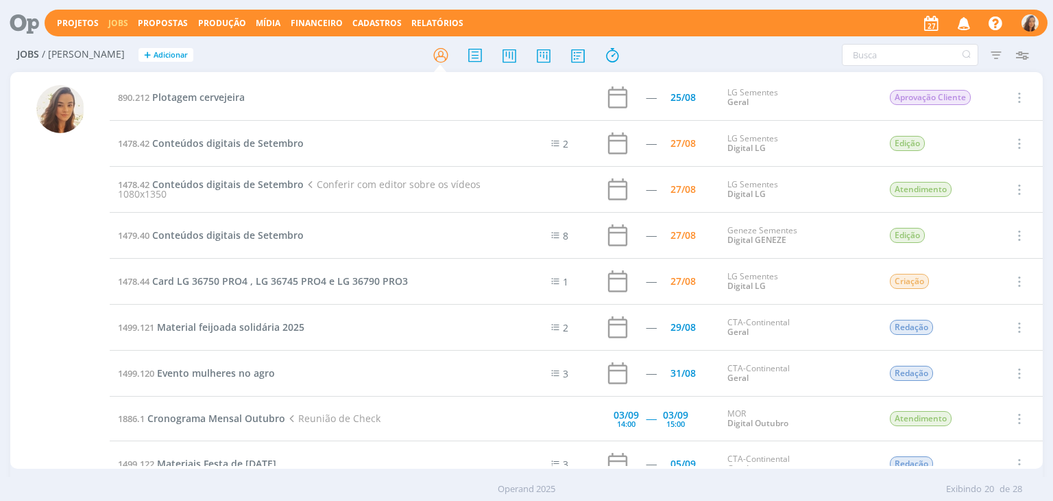
click at [966, 20] on icon "button" at bounding box center [964, 22] width 24 height 23
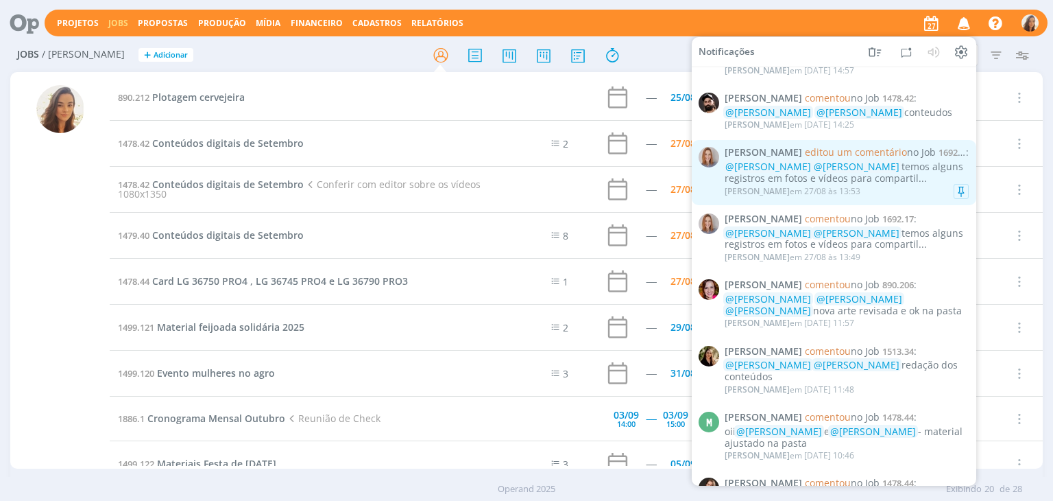
scroll to position [411, 0]
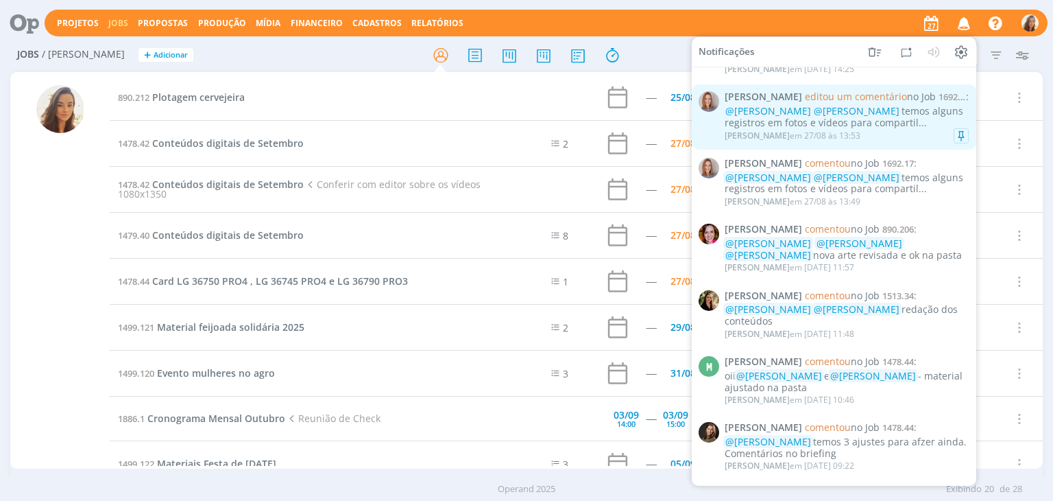
click at [811, 248] on span "@Vanessa Feron" at bounding box center [768, 254] width 86 height 13
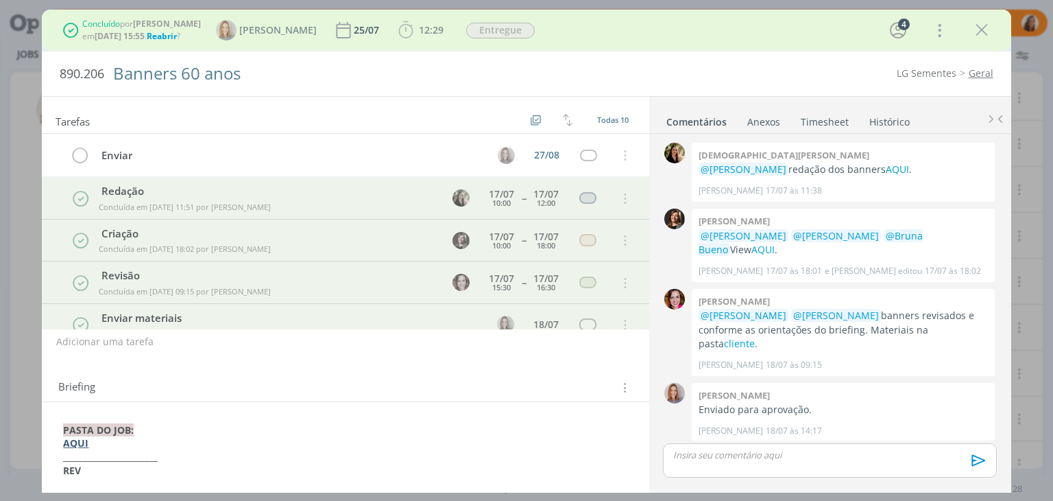
scroll to position [455, 0]
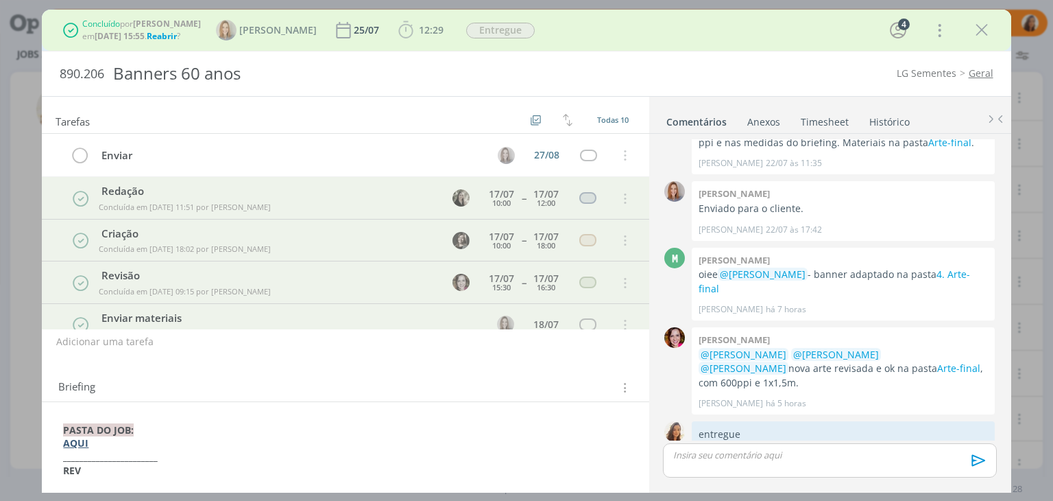
click at [176, 34] on span "Reabrir" at bounding box center [162, 36] width 30 height 12
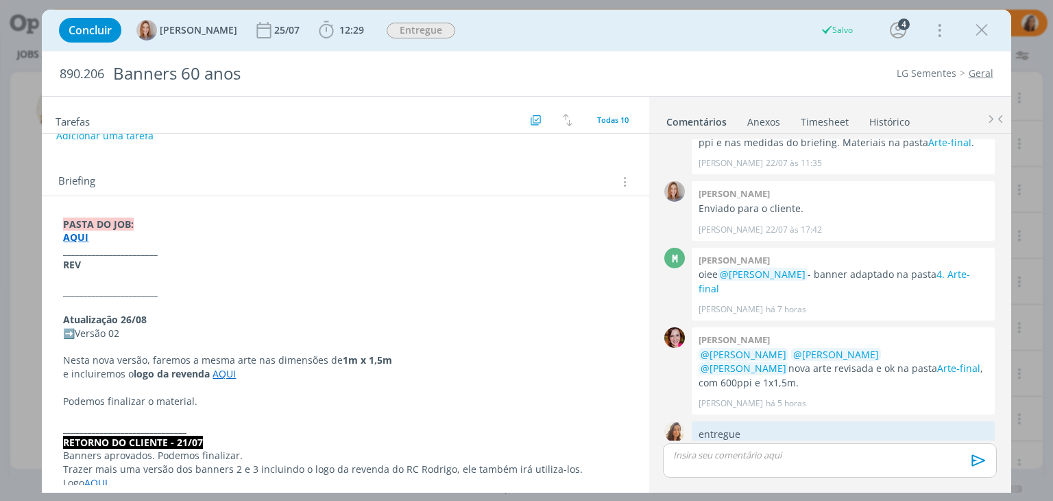
scroll to position [274, 0]
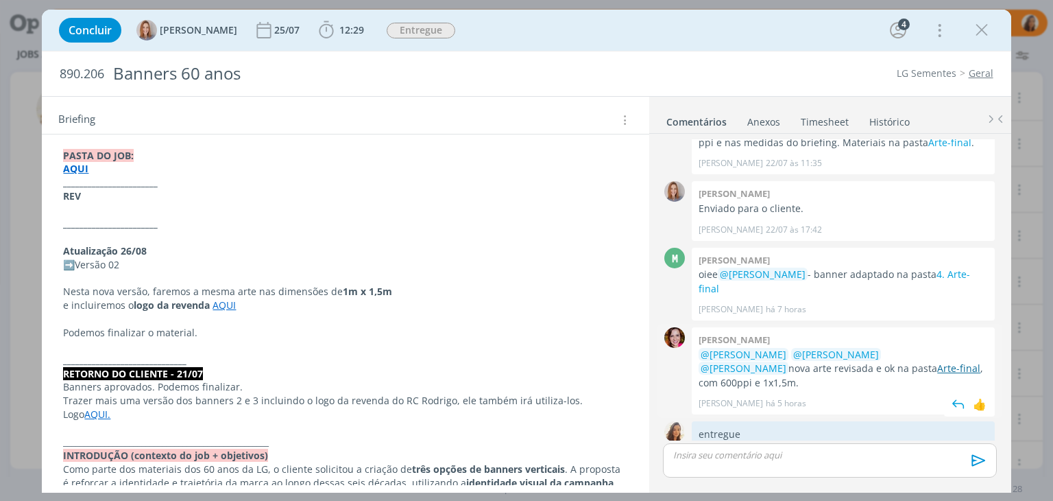
click at [937, 361] on link "Arte-final" at bounding box center [958, 367] width 43 height 13
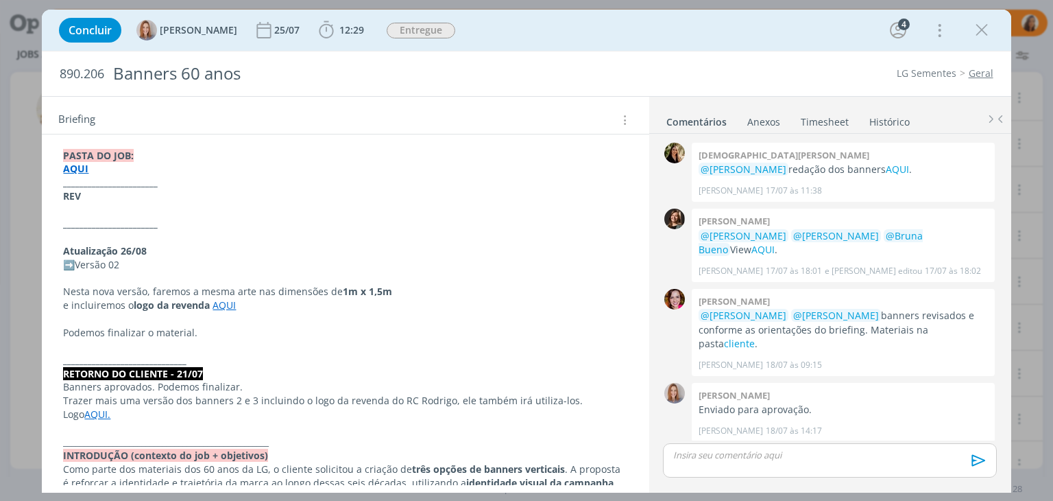
scroll to position [455, 0]
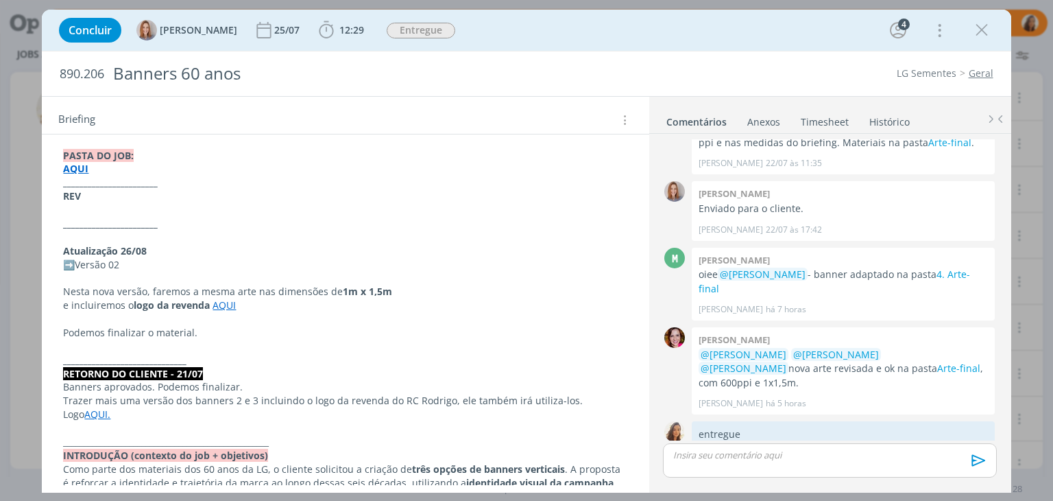
click at [137, 261] on p "➡️Versão 02" at bounding box center [345, 265] width 564 height 14
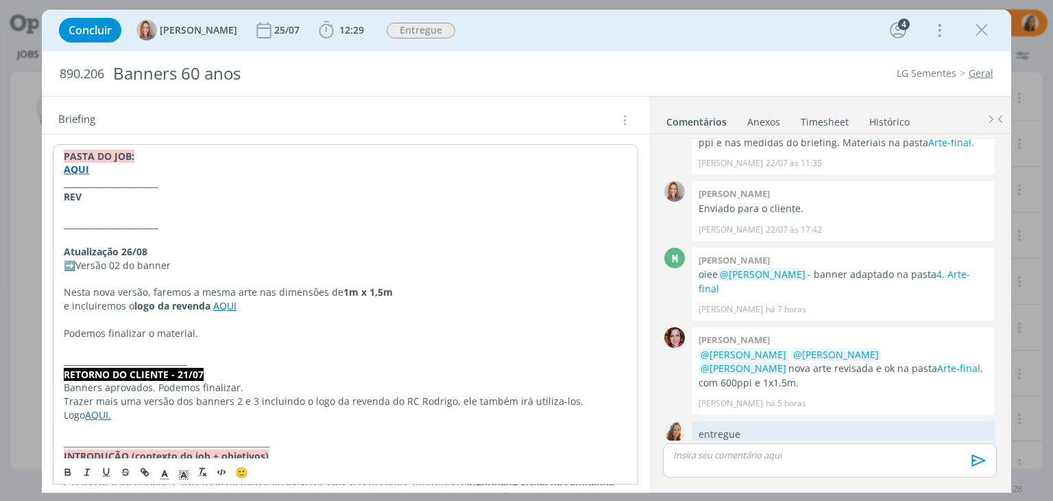
click at [121, 261] on p "➡️Versão 02 do banner" at bounding box center [345, 266] width 563 height 14
click at [79, 264] on p "➡️Versão do banner" at bounding box center [345, 266] width 563 height 14
click at [156, 262] on p "➡️Segunda Versão do banner" at bounding box center [345, 266] width 563 height 14
click at [263, 259] on p "➡️Segunda Versão do banner" at bounding box center [345, 266] width 563 height 14
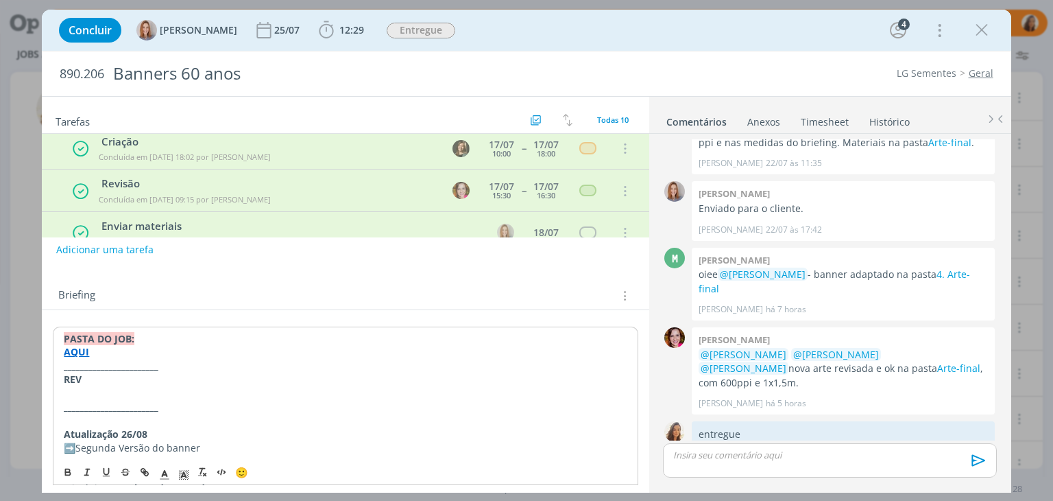
scroll to position [229, 0]
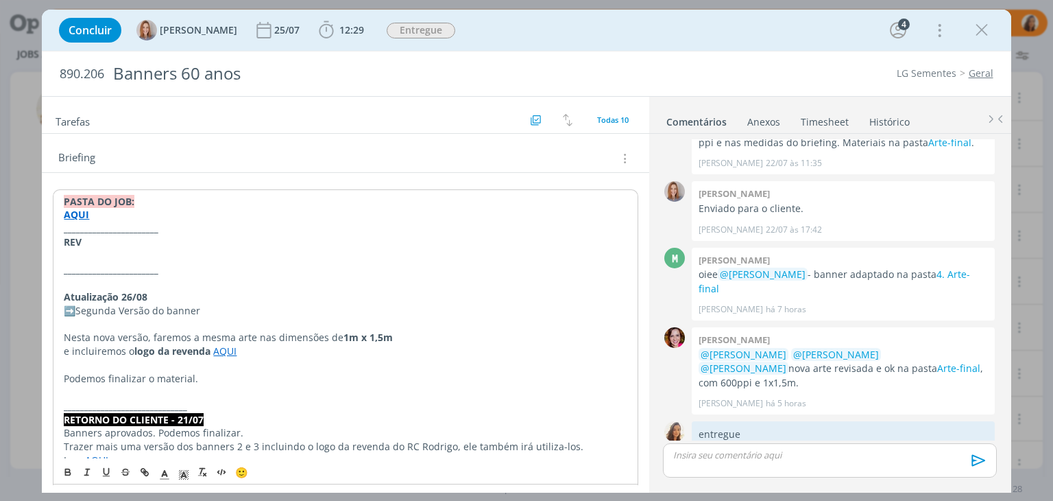
click at [225, 310] on p "➡️Segunda Versão do banner" at bounding box center [345, 311] width 563 height 14
click at [322, 300] on p "Atualização 26/08" at bounding box center [345, 297] width 563 height 14
drag, startPoint x: 167, startPoint y: 276, endPoint x: 43, endPoint y: 231, distance: 132.1
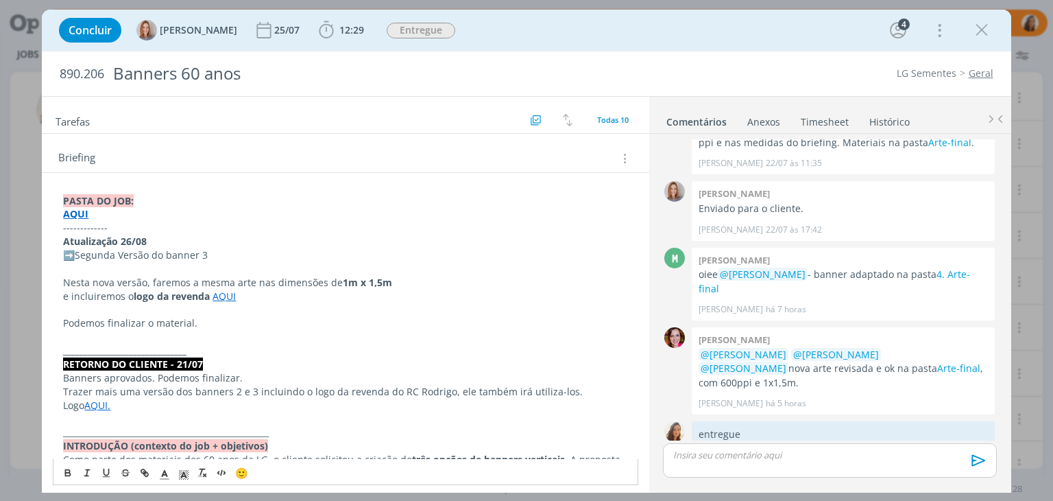
click at [159, 216] on p "AQUI" at bounding box center [345, 214] width 564 height 14
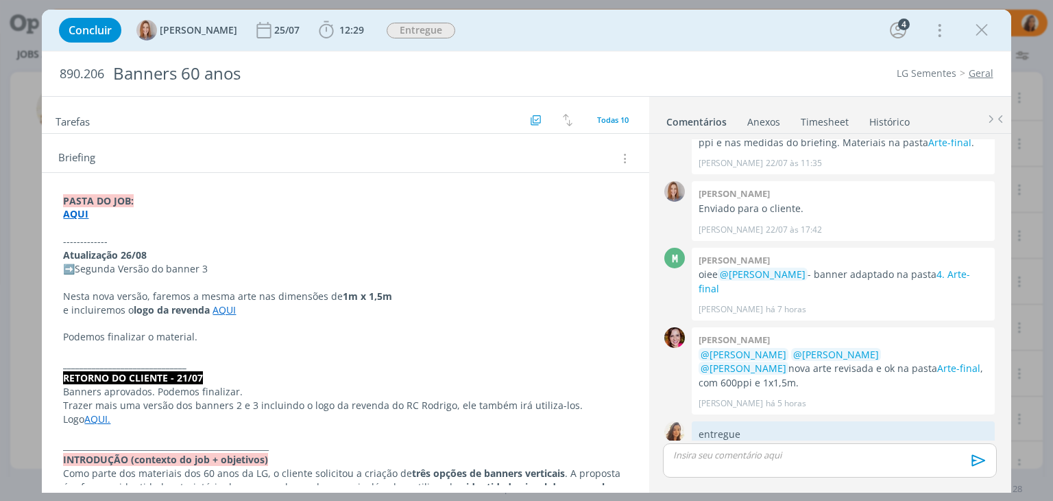
click at [985, 28] on icon "dialog" at bounding box center [982, 30] width 21 height 21
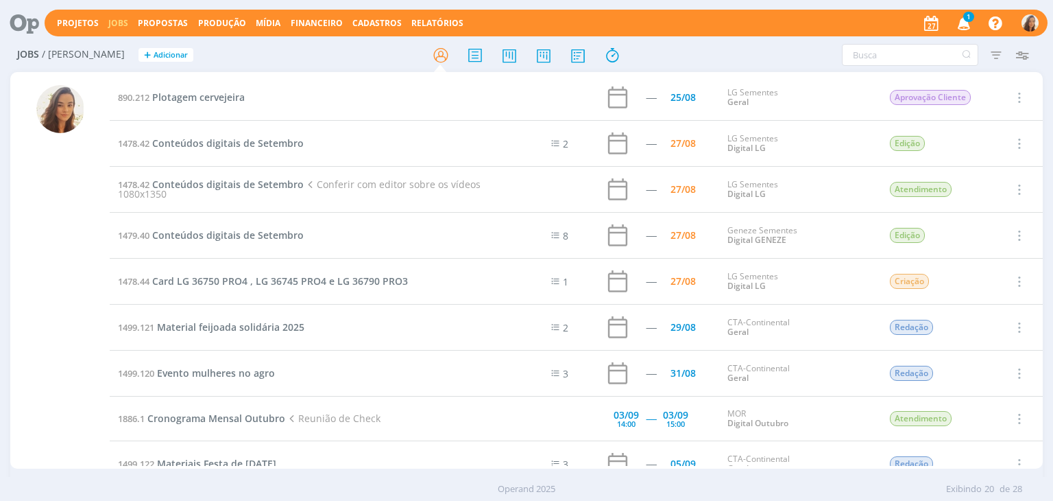
click at [960, 16] on icon "button" at bounding box center [964, 22] width 24 height 23
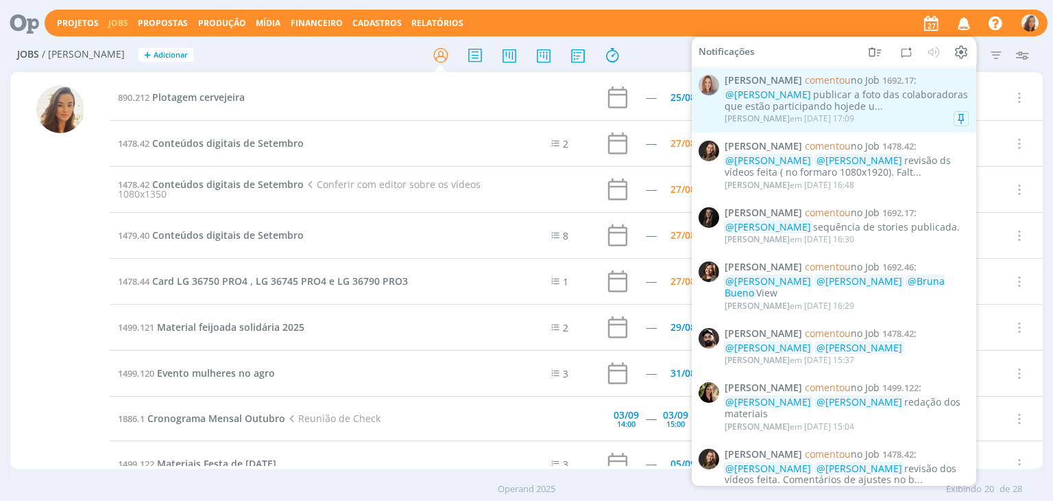
click at [896, 104] on div "@Natalia Gass publicar a foto das colaboradoras que estão participando hojede u…" at bounding box center [847, 100] width 244 height 23
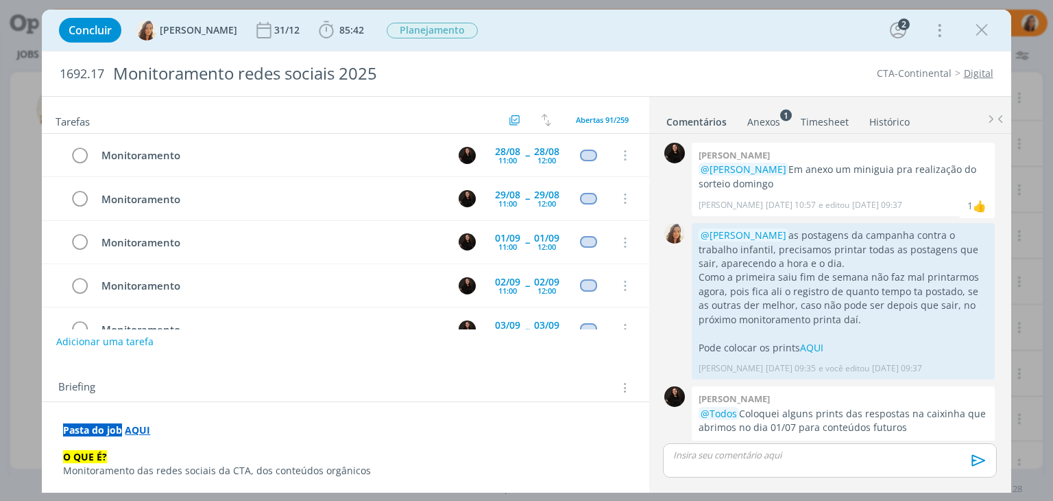
scroll to position [485, 0]
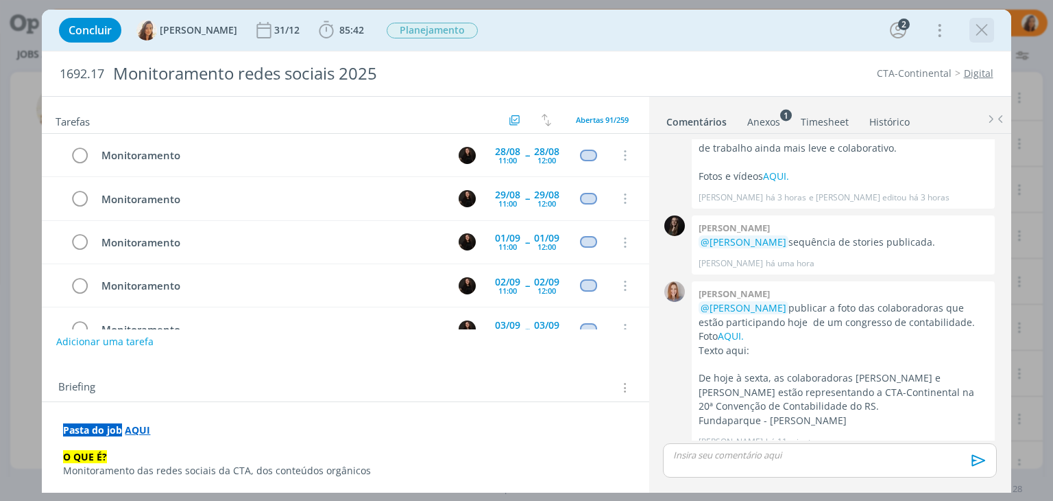
click at [985, 36] on icon "dialog" at bounding box center [982, 30] width 21 height 21
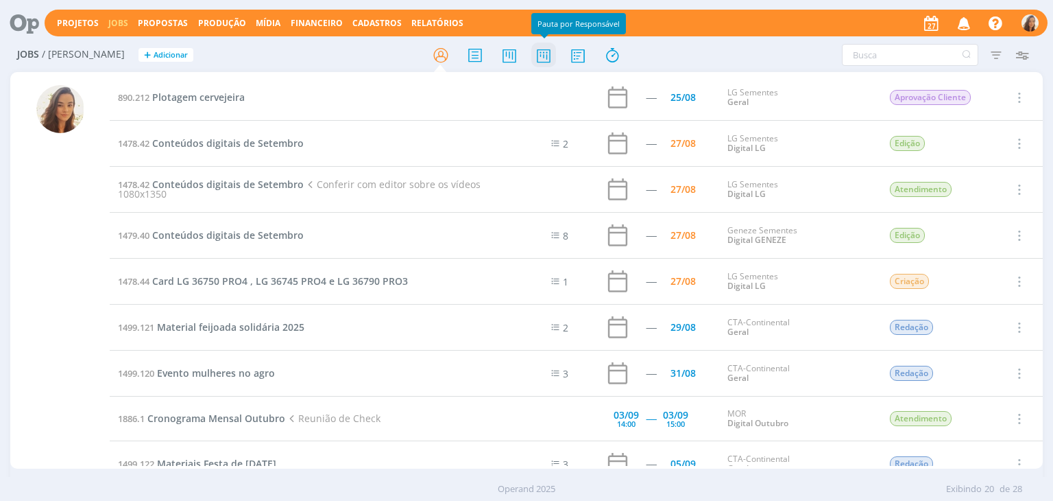
click at [550, 58] on icon at bounding box center [543, 55] width 25 height 27
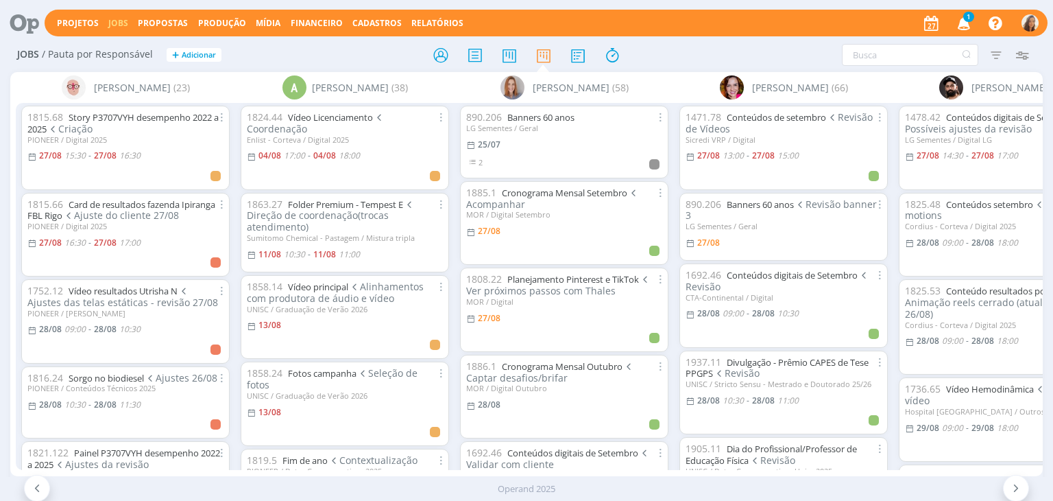
click at [966, 27] on icon "button" at bounding box center [964, 22] width 24 height 23
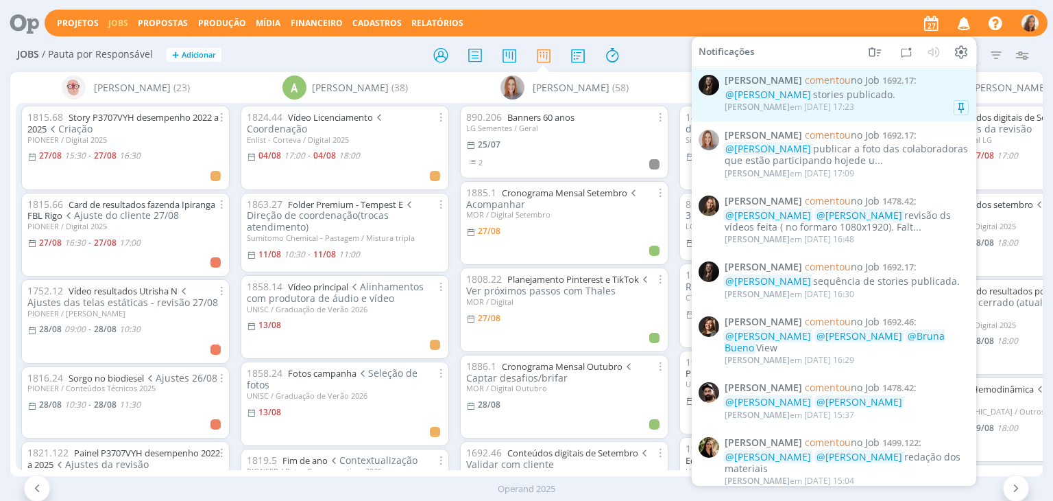
click at [883, 105] on div "Natalia Gass em 27/08 às 17:23" at bounding box center [847, 107] width 244 height 14
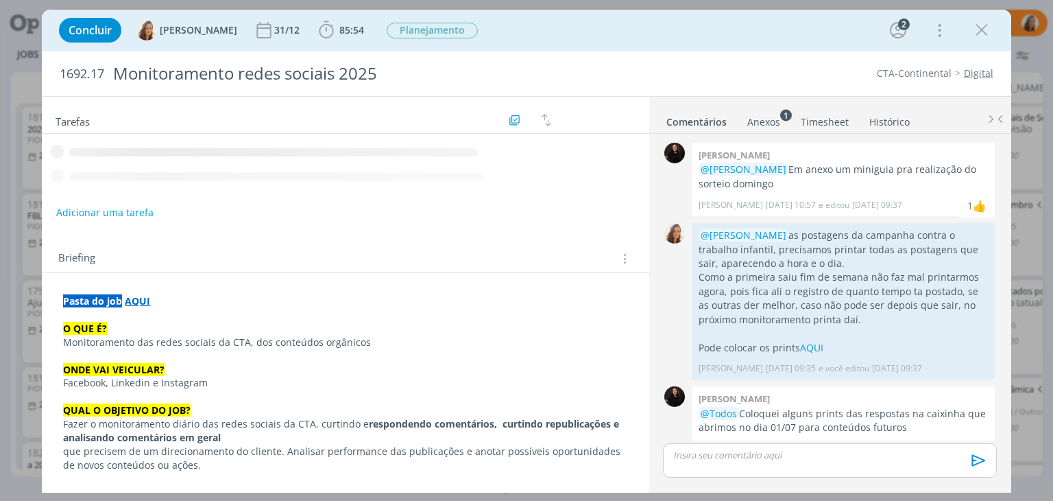
scroll to position [485, 0]
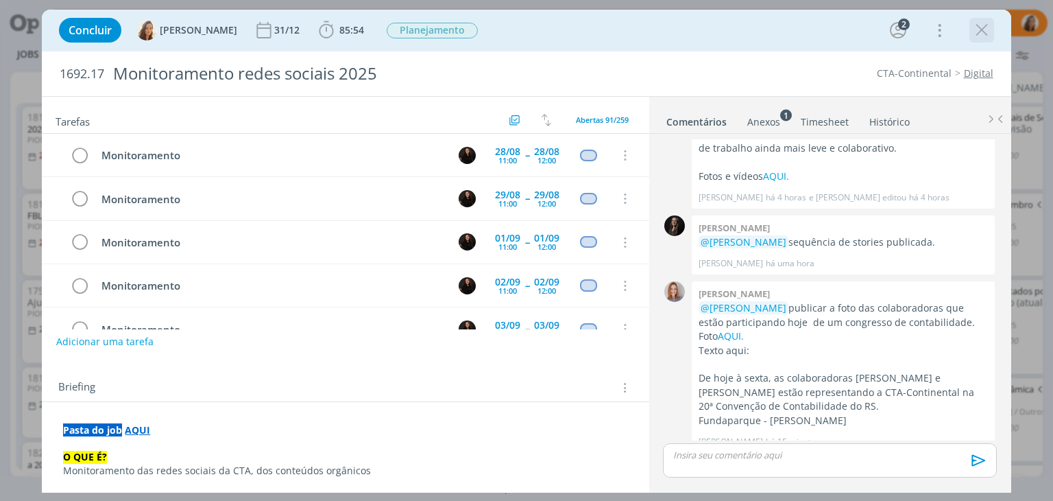
click at [979, 31] on icon "dialog" at bounding box center [982, 30] width 21 height 21
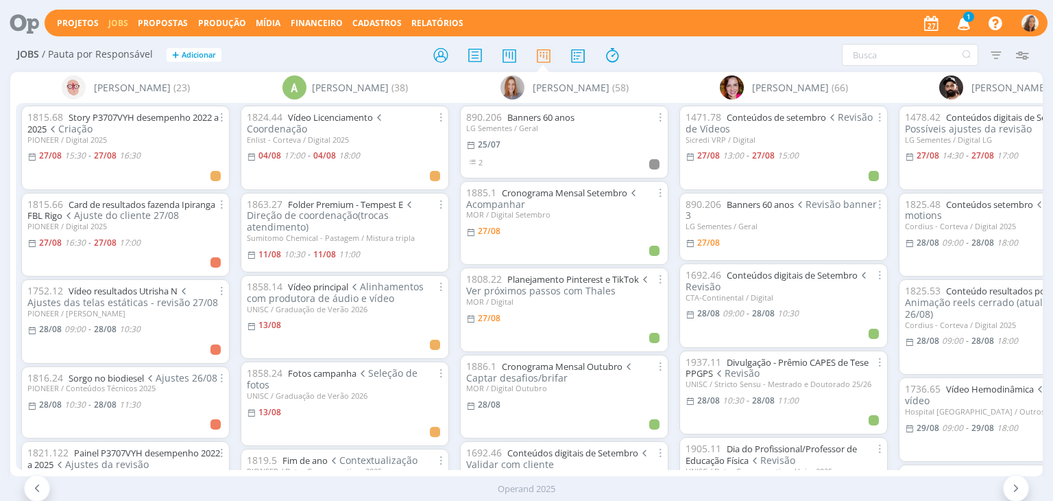
click at [968, 23] on icon "button" at bounding box center [964, 22] width 24 height 23
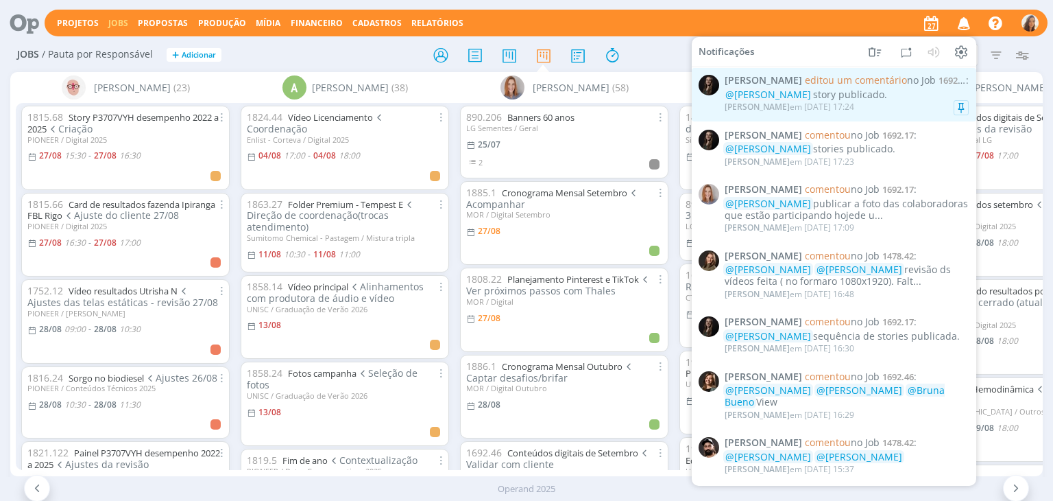
click at [863, 91] on div "@Amanda Oliveira story publicado." at bounding box center [847, 95] width 244 height 12
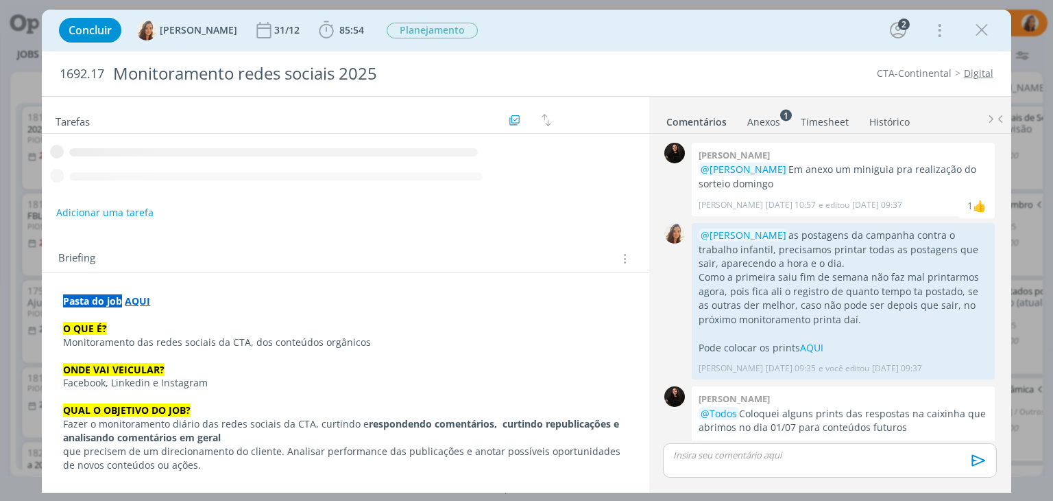
scroll to position [551, 0]
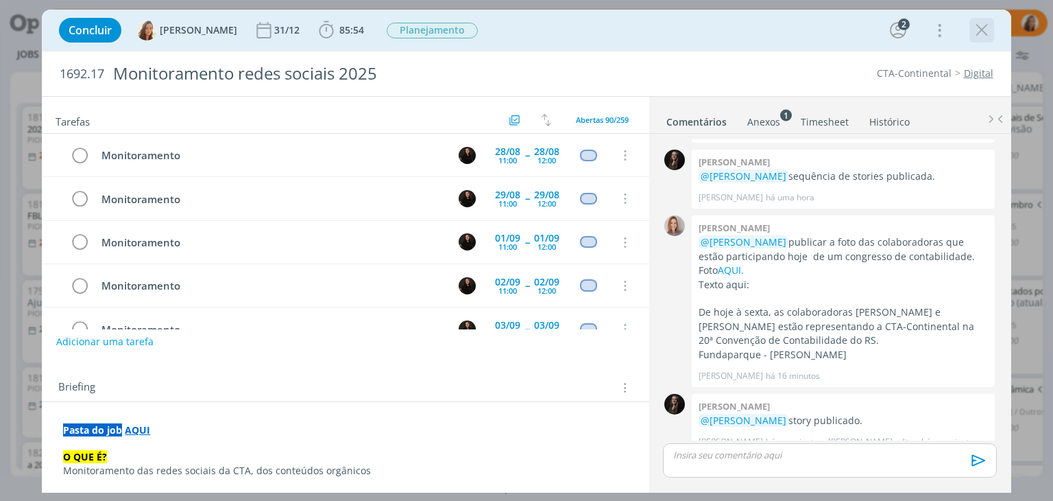
click at [988, 35] on icon "dialog" at bounding box center [982, 30] width 21 height 21
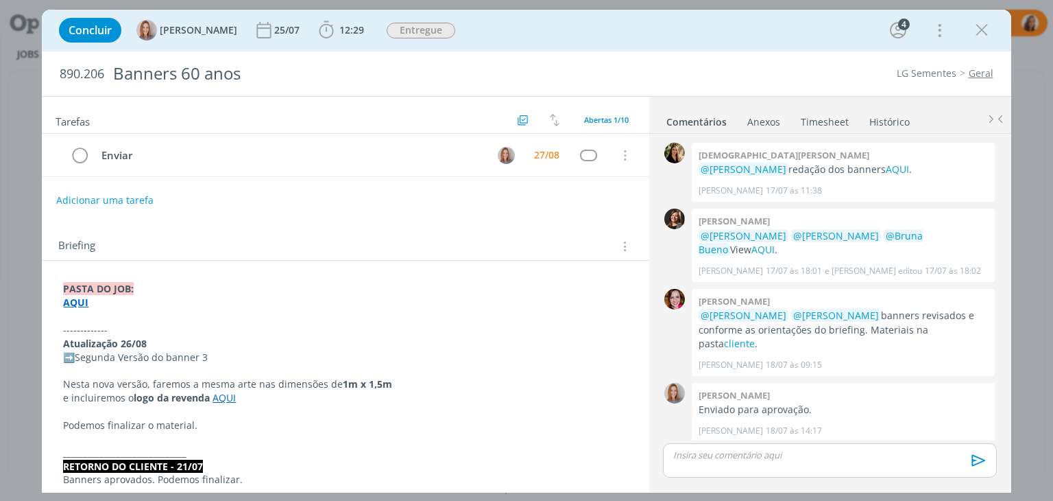
scroll to position [455, 0]
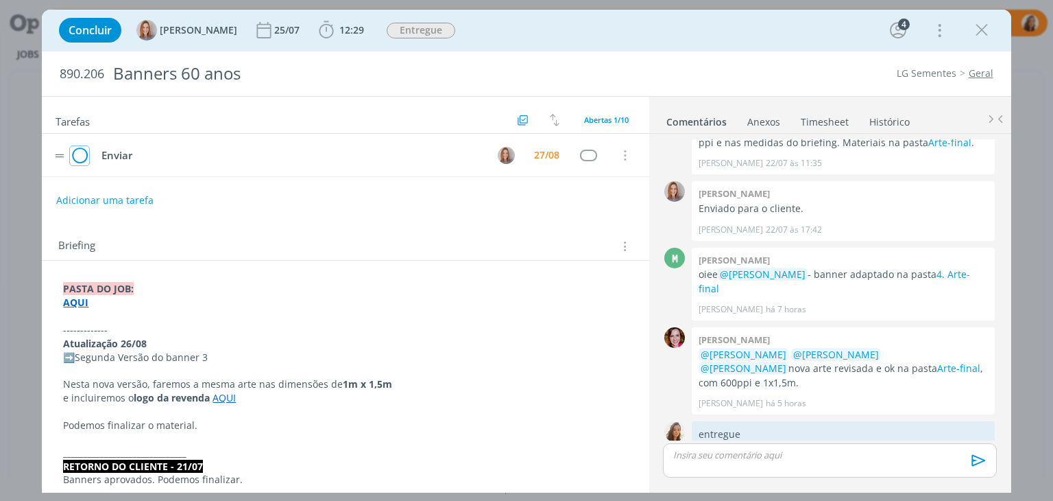
click at [77, 152] on icon "dialog" at bounding box center [79, 155] width 19 height 21
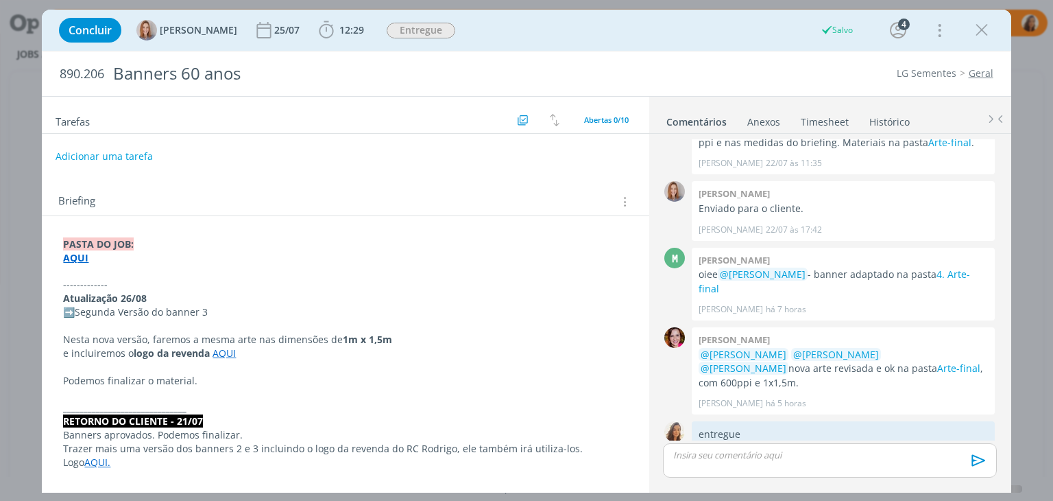
click at [121, 156] on button "Adicionar uma tarefa" at bounding box center [104, 156] width 97 height 23
type input "V"
type input "b"
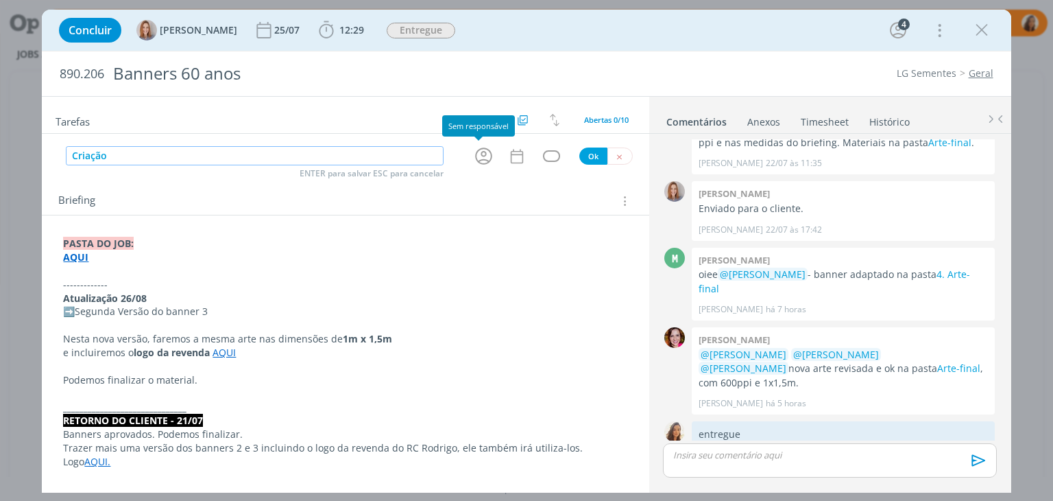
click at [473, 154] on icon "dialog" at bounding box center [483, 155] width 21 height 21
type input "Criação"
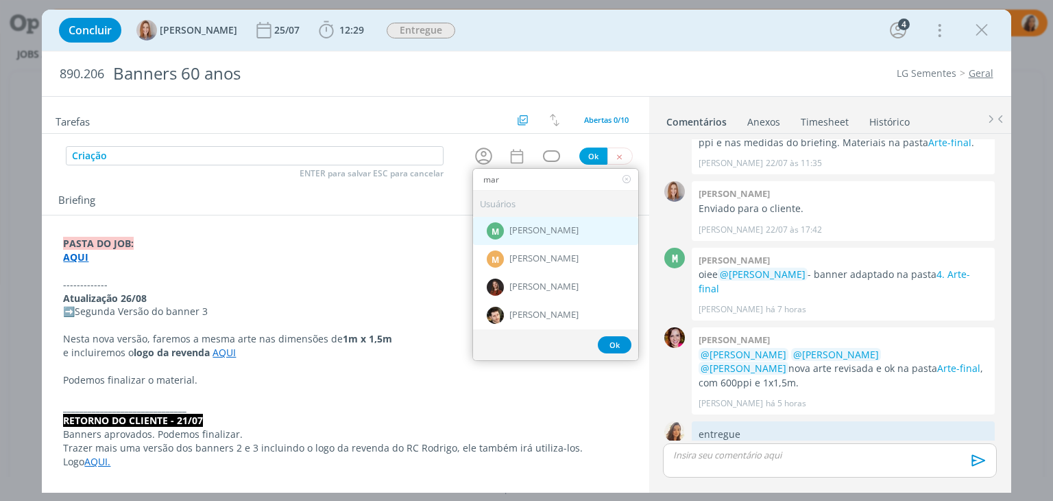
type input "mar"
click at [587, 231] on div "M [PERSON_NAME]" at bounding box center [555, 231] width 165 height 28
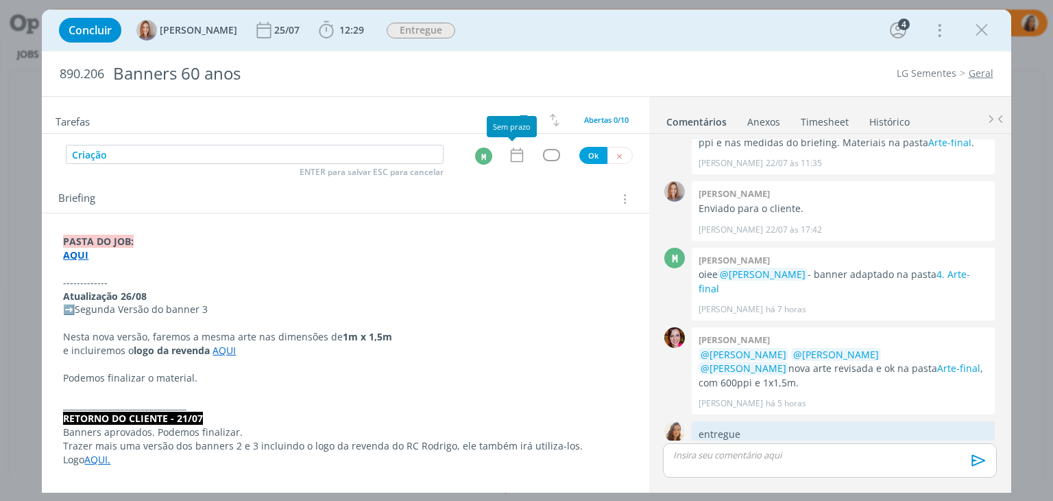
click at [517, 160] on icon "dialog" at bounding box center [516, 155] width 12 height 14
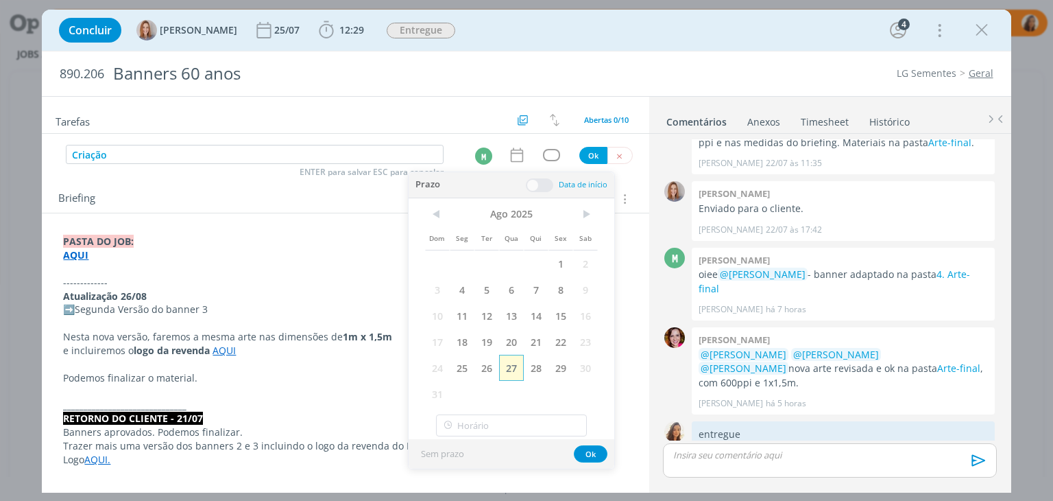
click at [507, 366] on span "27" at bounding box center [511, 368] width 25 height 26
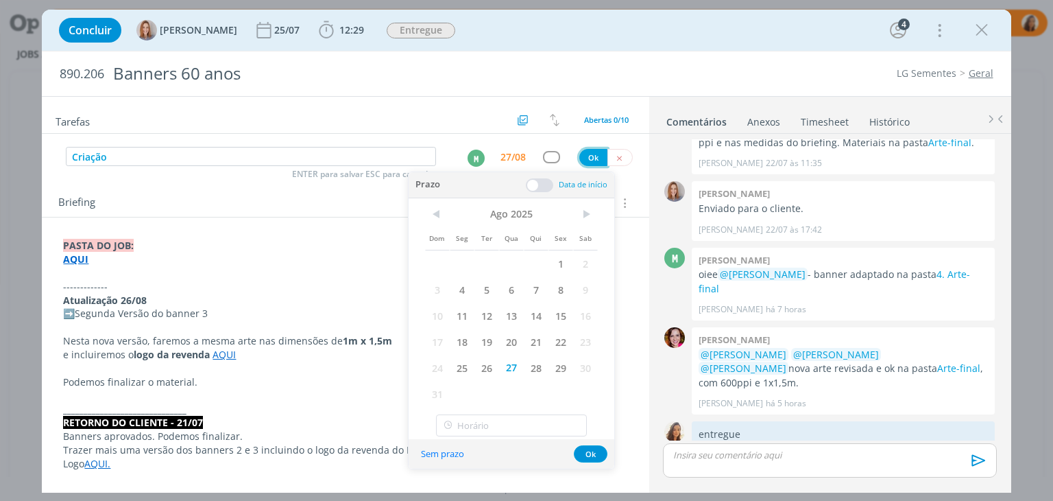
click at [585, 155] on button "Ok" at bounding box center [593, 157] width 28 height 17
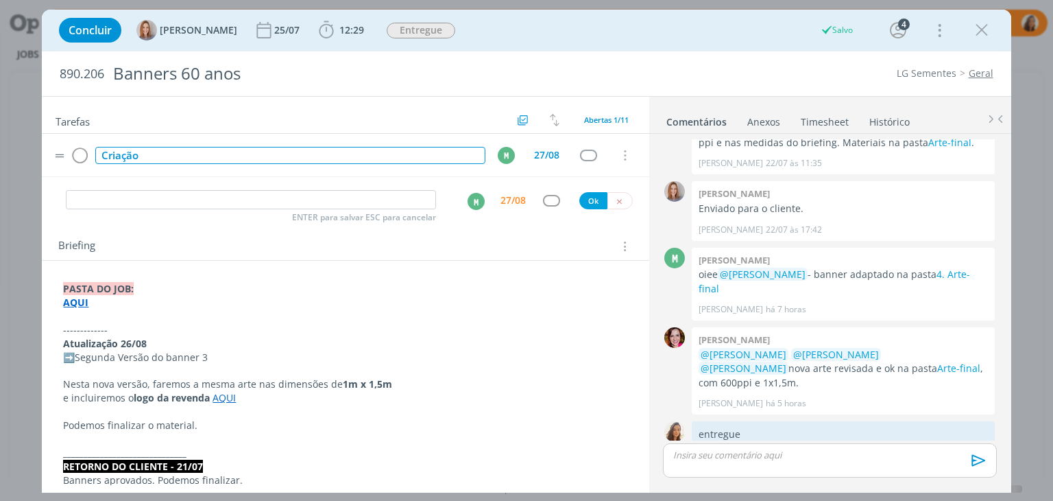
click at [254, 155] on div "Criação" at bounding box center [289, 155] width 389 height 17
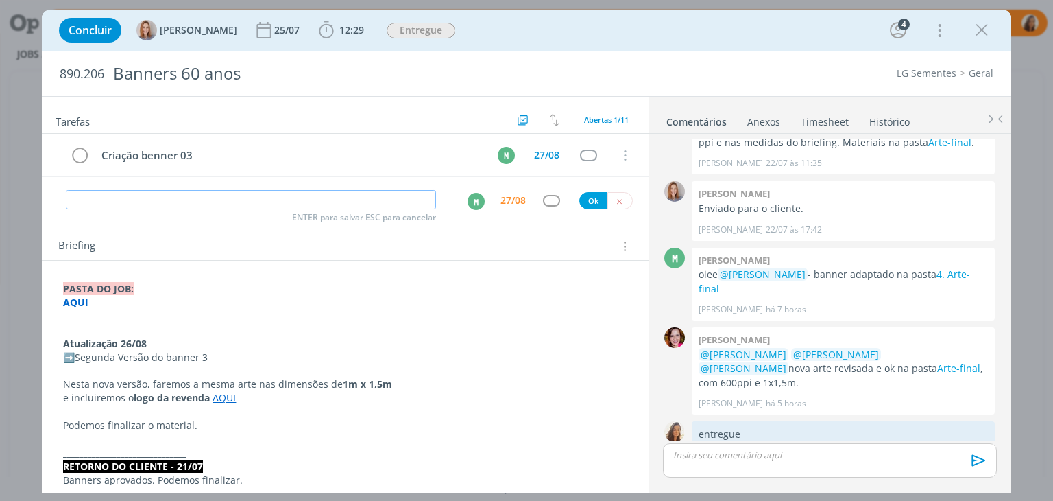
click at [228, 195] on input "dialog" at bounding box center [251, 199] width 370 height 19
click at [474, 206] on div "M" at bounding box center [476, 201] width 17 height 17
type input "Revisão banner 3"
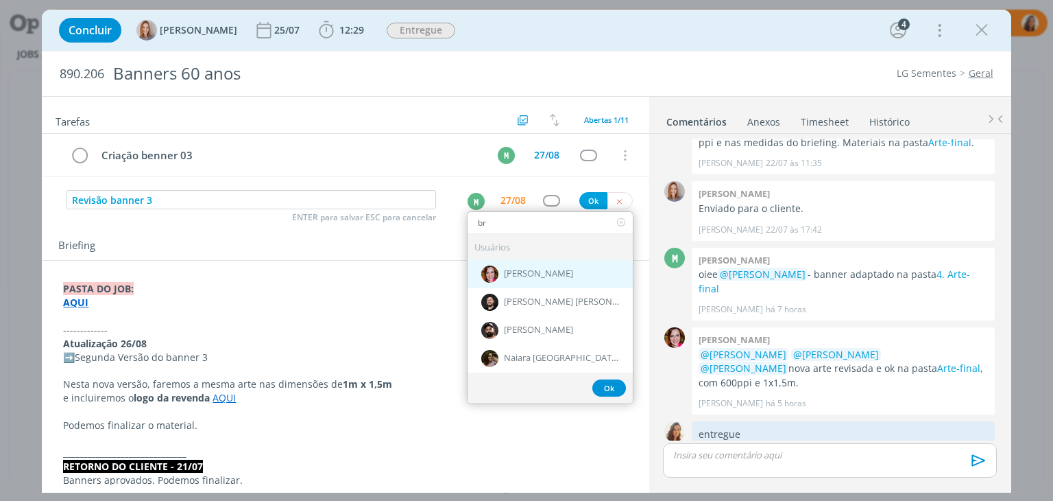
type input "br"
click at [507, 278] on div "[PERSON_NAME]" at bounding box center [550, 274] width 165 height 28
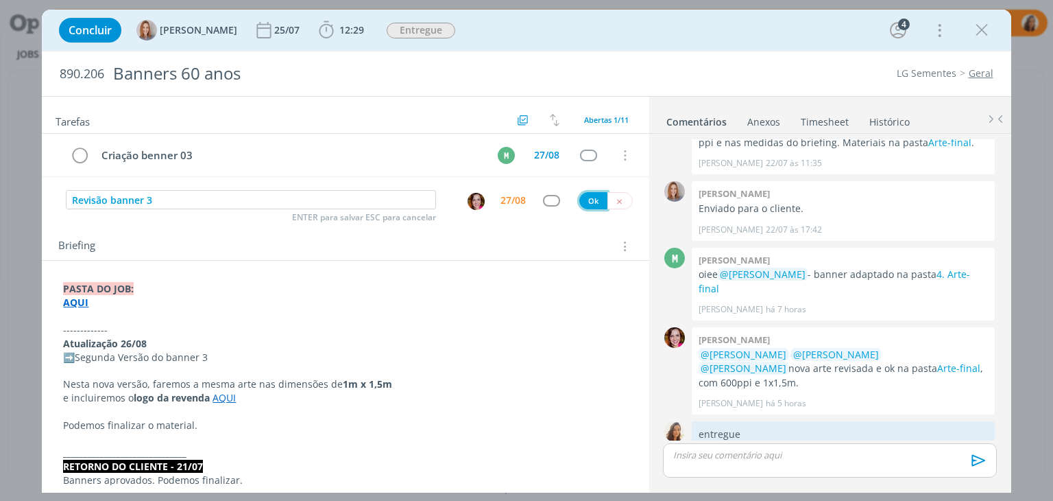
click at [584, 200] on button "Ok" at bounding box center [593, 200] width 28 height 17
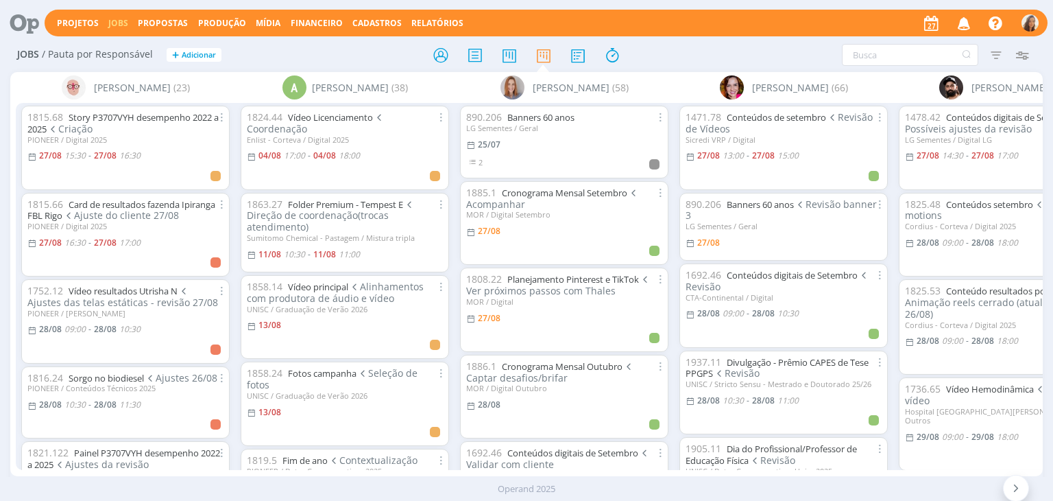
click at [23, 23] on icon at bounding box center [19, 23] width 28 height 27
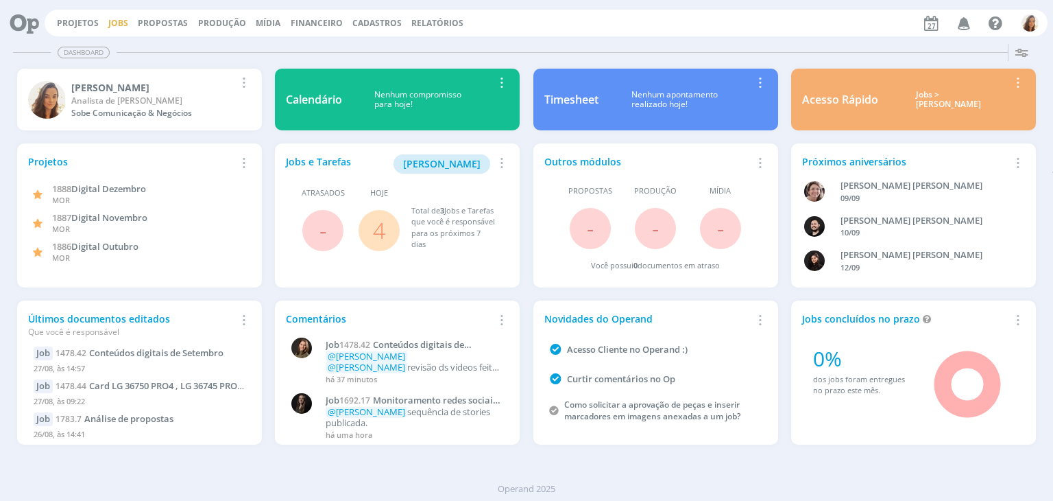
click at [120, 20] on link "Jobs" at bounding box center [118, 23] width 20 height 12
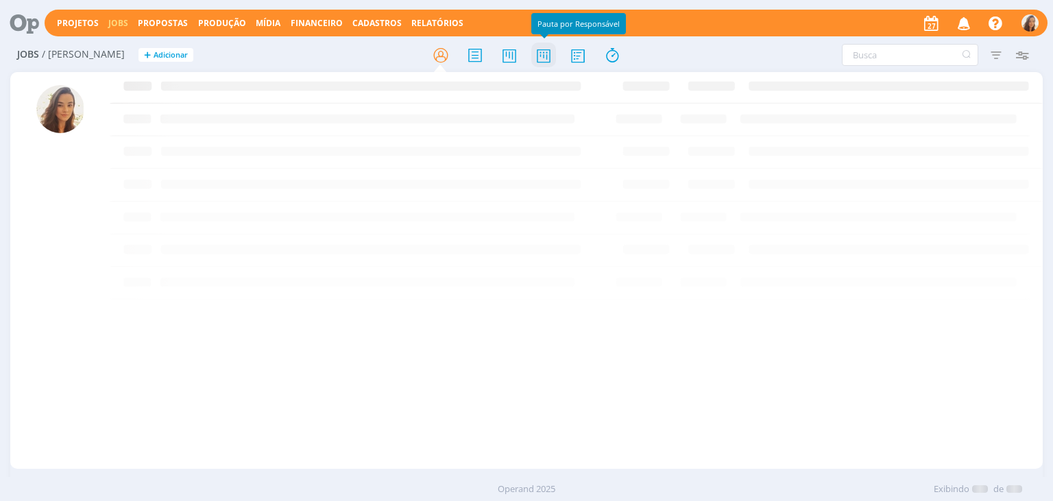
click at [548, 50] on icon at bounding box center [543, 55] width 25 height 27
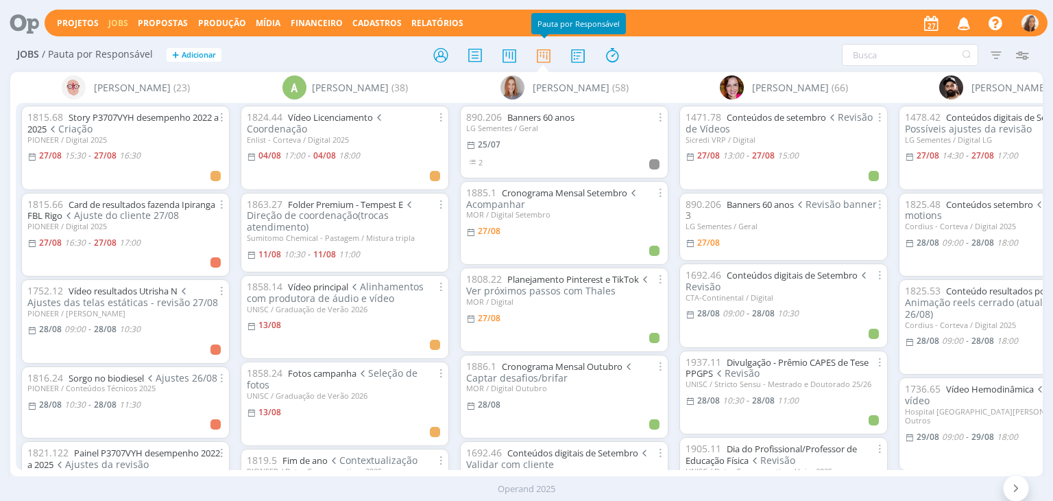
click at [27, 21] on icon at bounding box center [19, 23] width 28 height 27
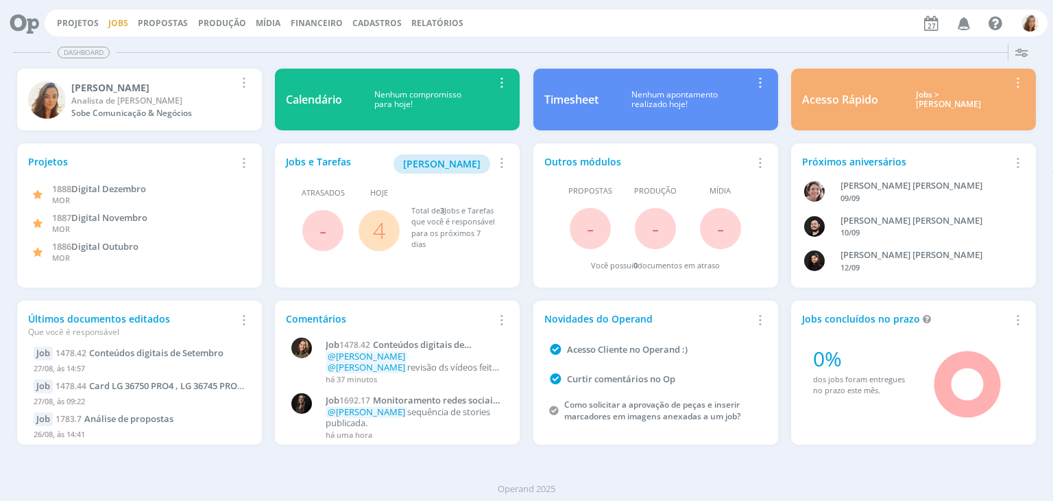
click at [122, 23] on link "Jobs" at bounding box center [118, 23] width 20 height 12
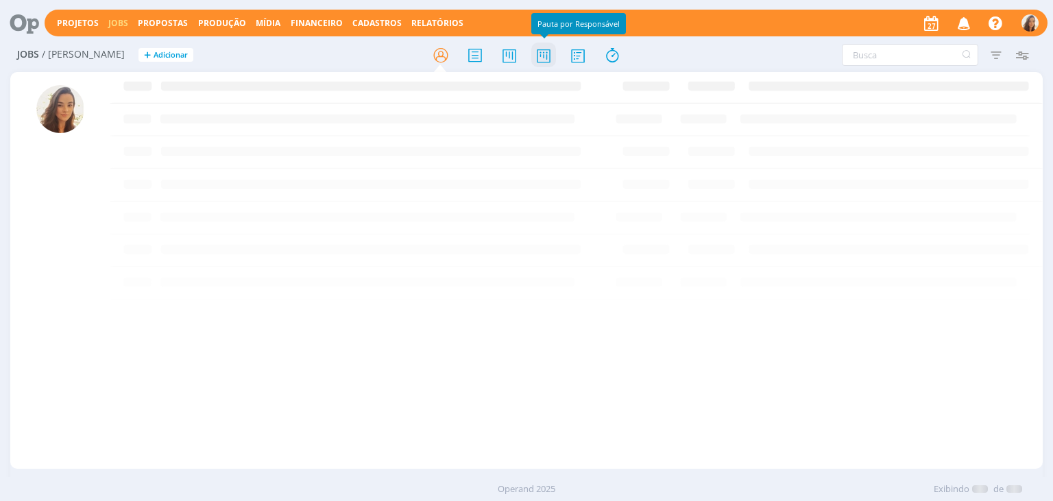
click at [551, 54] on icon at bounding box center [543, 55] width 25 height 27
